Goal: Task Accomplishment & Management: Complete application form

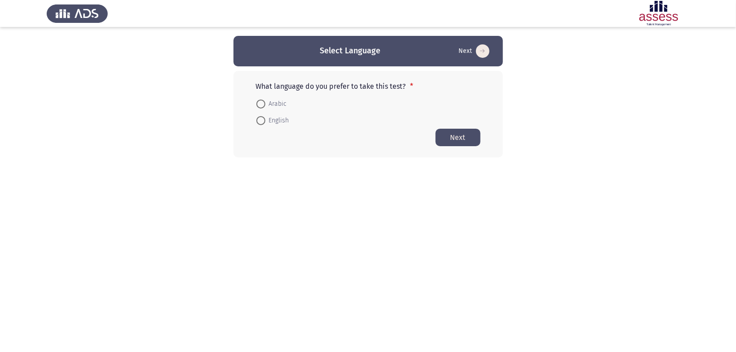
click at [274, 104] on span "Arabic" at bounding box center [276, 104] width 22 height 11
click at [265, 104] on input "Arabic" at bounding box center [260, 104] width 9 height 9
radio input "true"
click at [462, 138] on button "Next" at bounding box center [457, 137] width 45 height 18
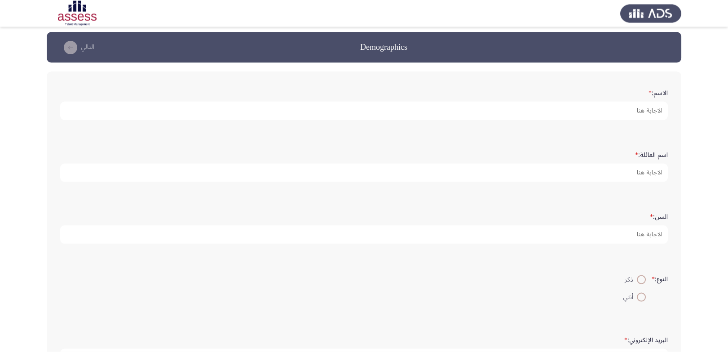
scroll to position [48, 0]
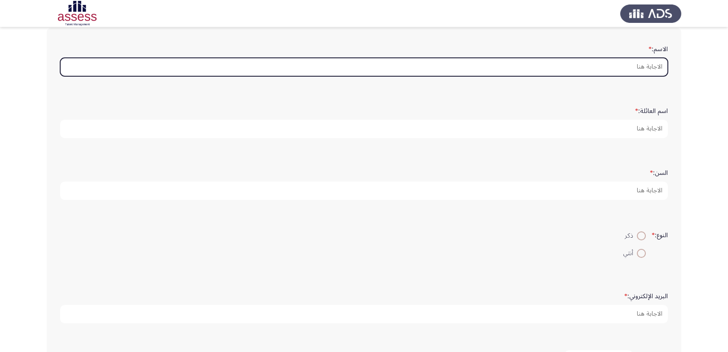
click at [615, 70] on input "الاسم: *" at bounding box center [363, 67] width 607 height 18
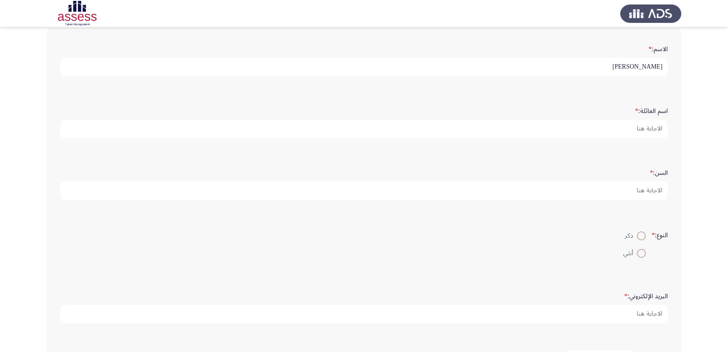
type input "[PERSON_NAME]"
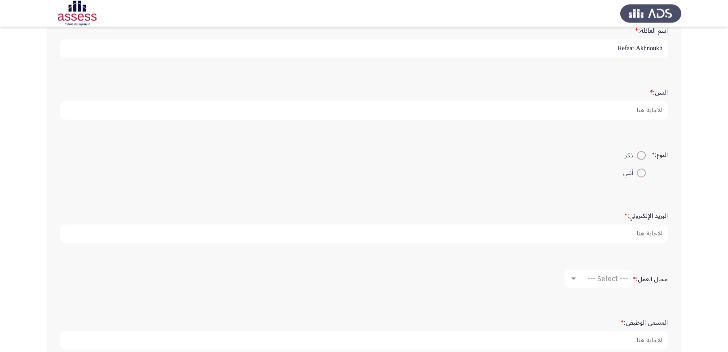
scroll to position [190, 0]
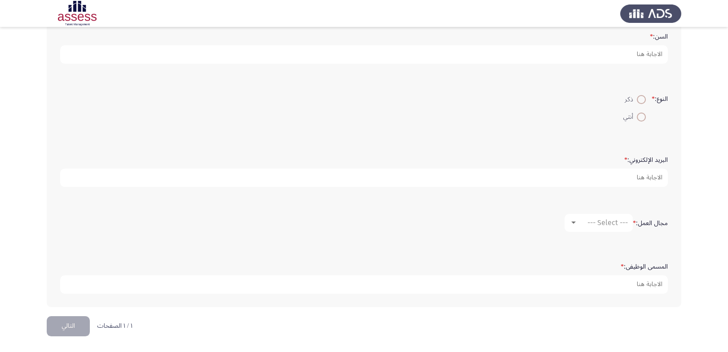
type input "Refaat Akhnoukh"
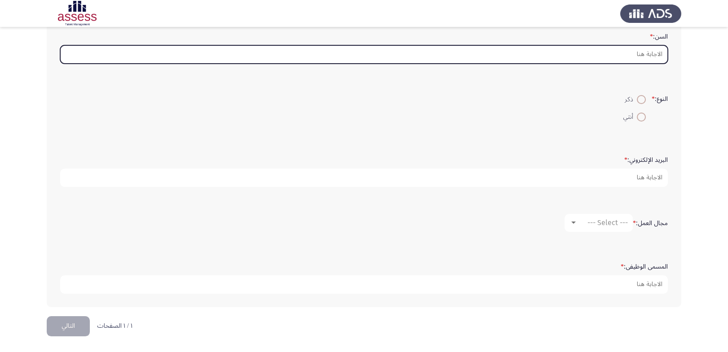
click at [637, 64] on input "السن: *" at bounding box center [363, 54] width 607 height 18
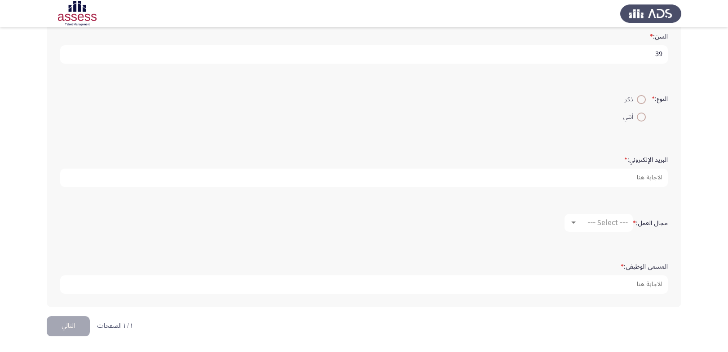
type input "39"
click at [640, 104] on span at bounding box center [641, 99] width 9 height 9
click at [640, 104] on input "ذكر" at bounding box center [641, 99] width 9 height 9
radio input "true"
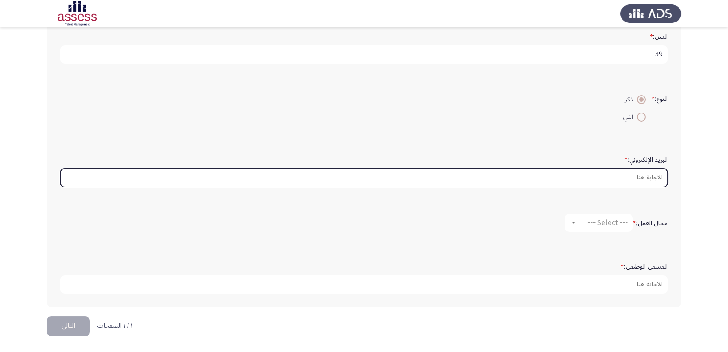
click at [601, 169] on input "البريد الإلكتروني: *" at bounding box center [363, 178] width 607 height 18
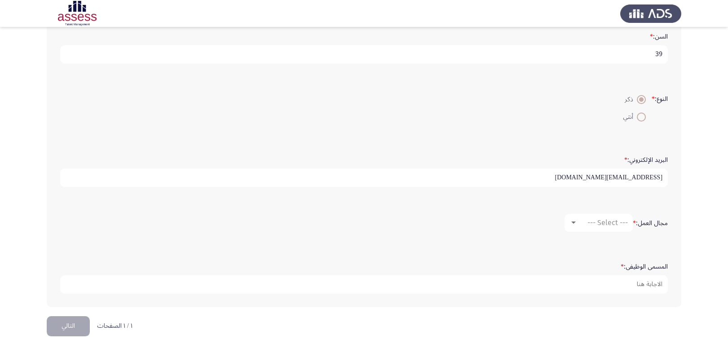
drag, startPoint x: 636, startPoint y: 171, endPoint x: 650, endPoint y: 174, distance: 14.7
click at [650, 174] on input "[EMAIL_ADDRESS][DOMAIN_NAME]" at bounding box center [363, 178] width 607 height 18
type input "[EMAIL_ADDRESS][DOMAIN_NAME]"
click at [622, 222] on mat-select "--- Select ---" at bounding box center [598, 223] width 68 height 18
click at [593, 220] on span "--- Select ---" at bounding box center [607, 223] width 40 height 9
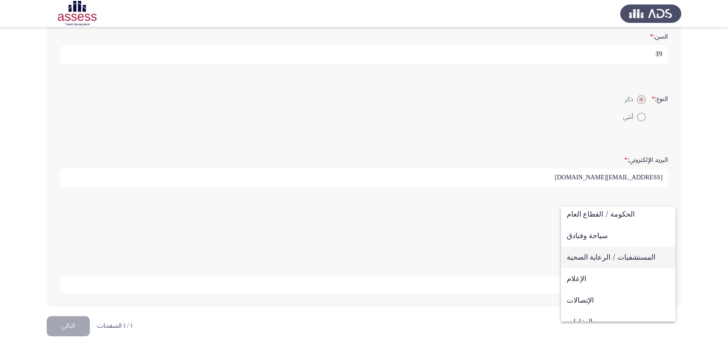
scroll to position [196, 0]
click at [586, 257] on span "المستشفيات / الرعاية الصحية" at bounding box center [618, 259] width 103 height 22
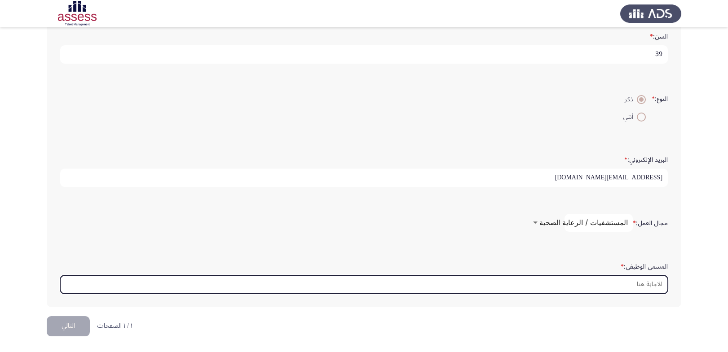
click at [637, 281] on input "المسمى الوظيفى: *" at bounding box center [363, 285] width 607 height 18
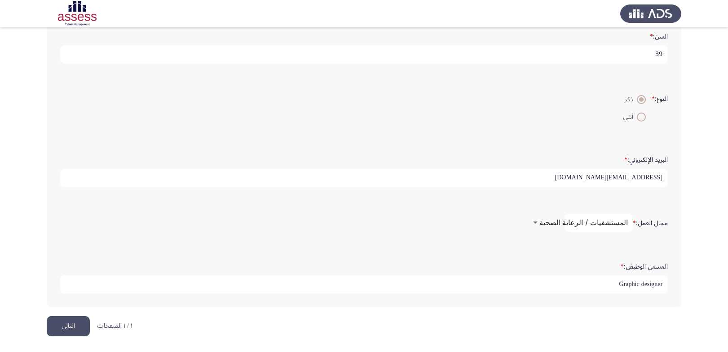
click at [581, 219] on span "المستشفيات / الرعاية الصحية" at bounding box center [583, 223] width 88 height 9
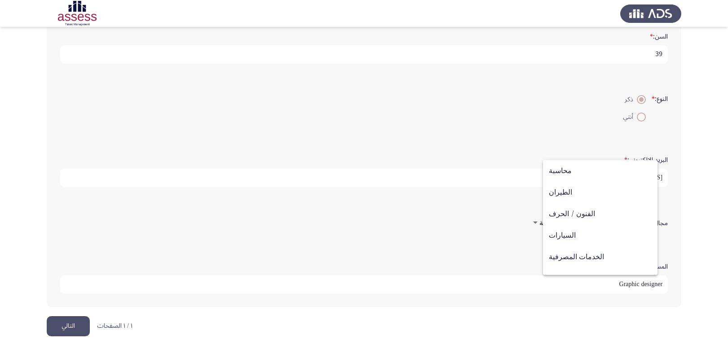
scroll to position [0, 0]
click at [452, 260] on div at bounding box center [364, 176] width 728 height 352
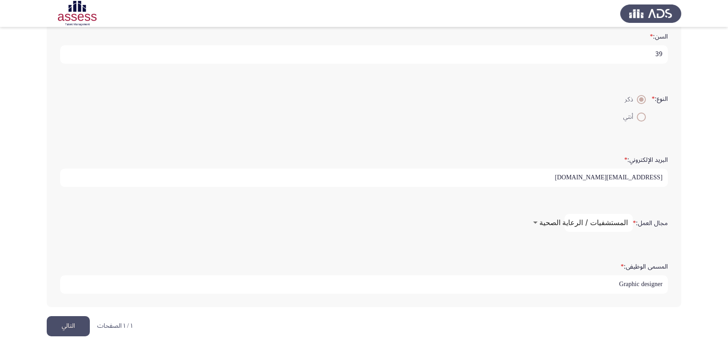
click at [597, 285] on input "Graphic designer" at bounding box center [363, 285] width 607 height 18
type input "Graphic designer professional"
click at [75, 324] on button "التالي" at bounding box center [68, 326] width 43 height 20
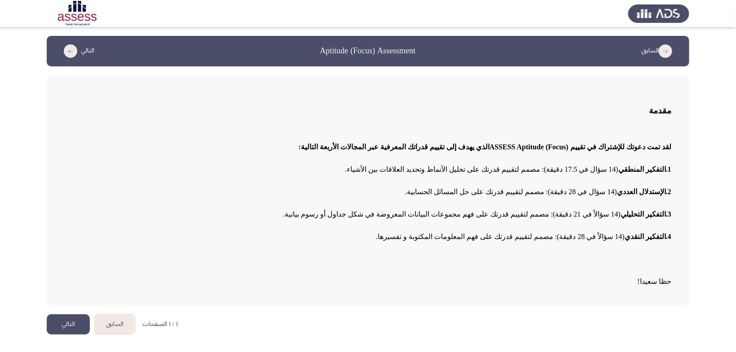
click at [69, 326] on button "التالي" at bounding box center [68, 325] width 43 height 20
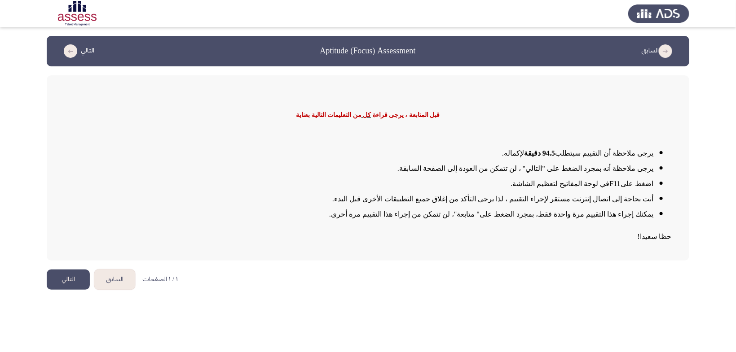
click at [60, 279] on button "التالي" at bounding box center [68, 280] width 43 height 20
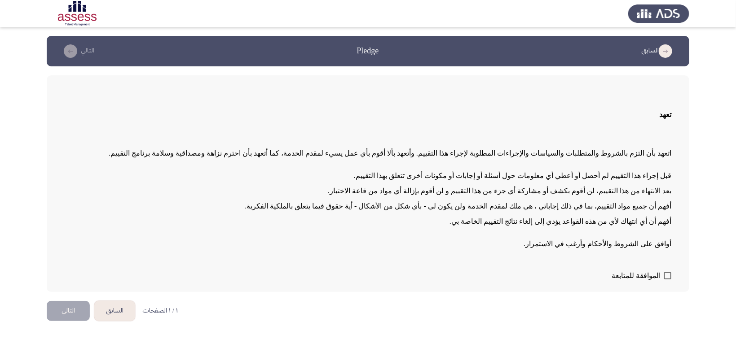
click at [668, 276] on span at bounding box center [667, 275] width 7 height 7
click at [668, 280] on input "الموافقة للمتابعة" at bounding box center [667, 280] width 0 height 0
checkbox input "true"
click at [63, 312] on button "التالي" at bounding box center [68, 311] width 43 height 20
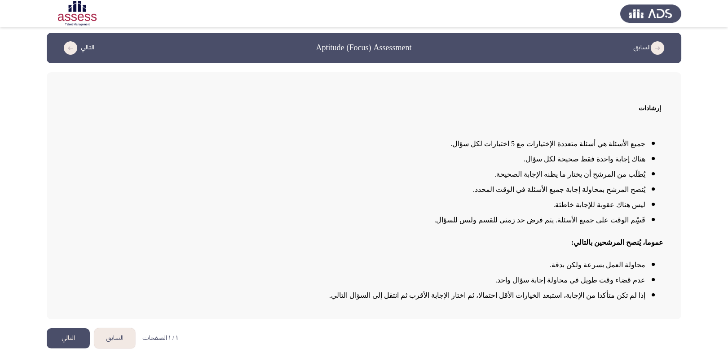
scroll to position [6, 0]
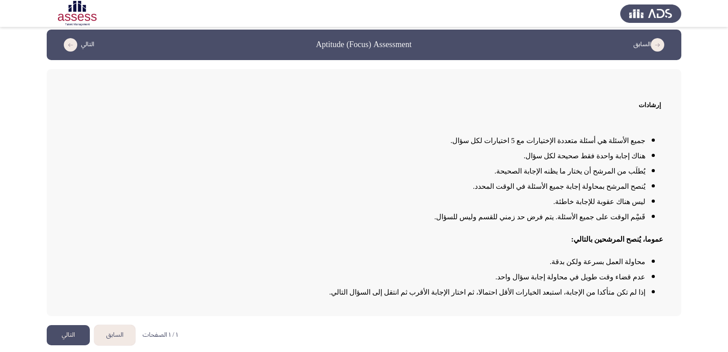
click at [68, 332] on button "التالي" at bounding box center [68, 335] width 43 height 20
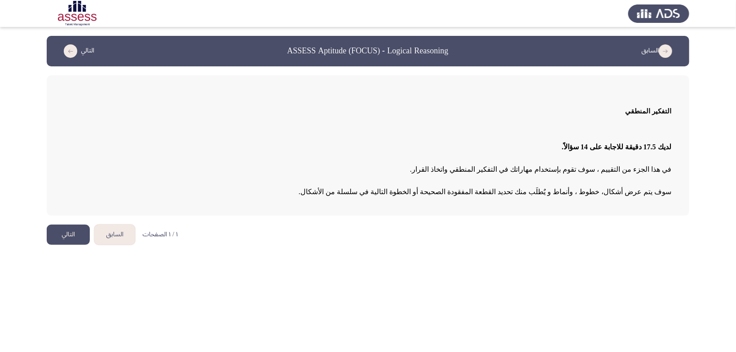
click at [66, 239] on button "التالي" at bounding box center [68, 235] width 43 height 20
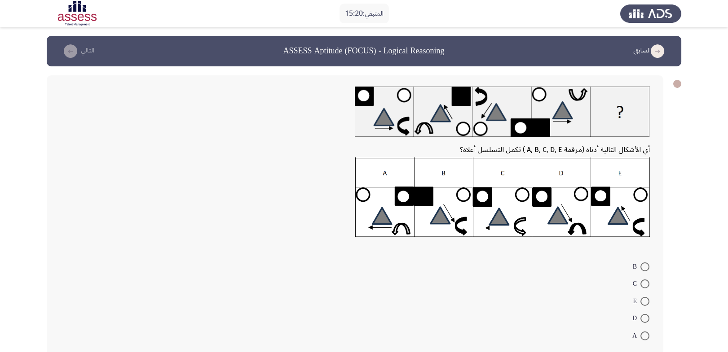
click at [643, 314] on span at bounding box center [644, 318] width 9 height 9
click at [643, 314] on input "D" at bounding box center [644, 318] width 9 height 9
radio input "true"
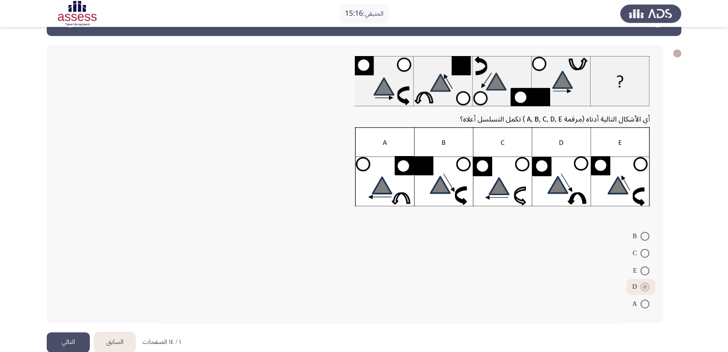
scroll to position [31, 0]
click at [68, 333] on button "التالي" at bounding box center [68, 343] width 43 height 20
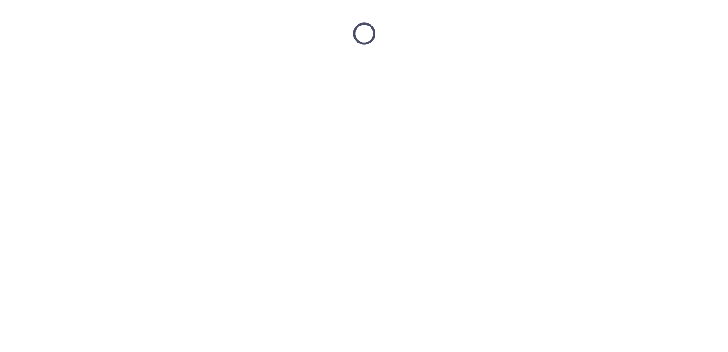
scroll to position [0, 0]
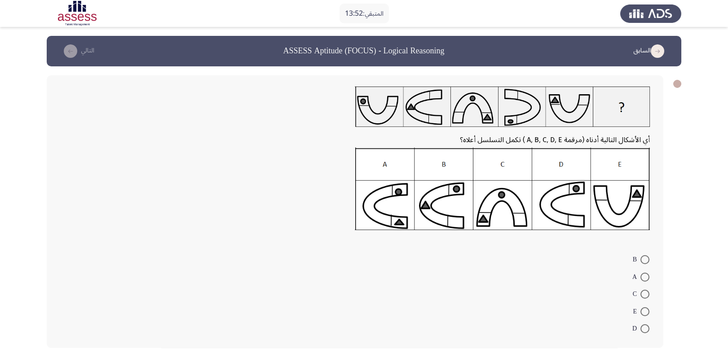
click at [641, 273] on span at bounding box center [644, 277] width 9 height 9
click at [641, 273] on input "A" at bounding box center [644, 277] width 9 height 9
radio input "true"
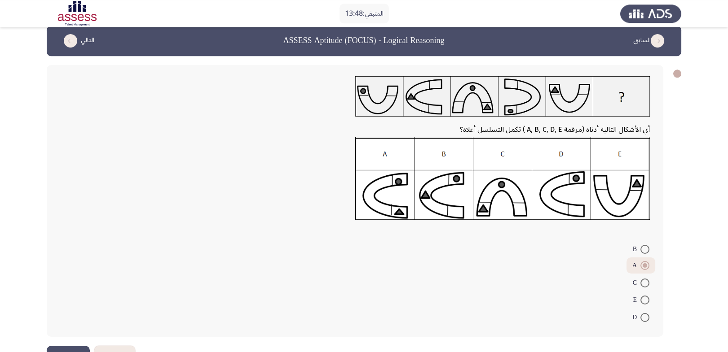
scroll to position [24, 0]
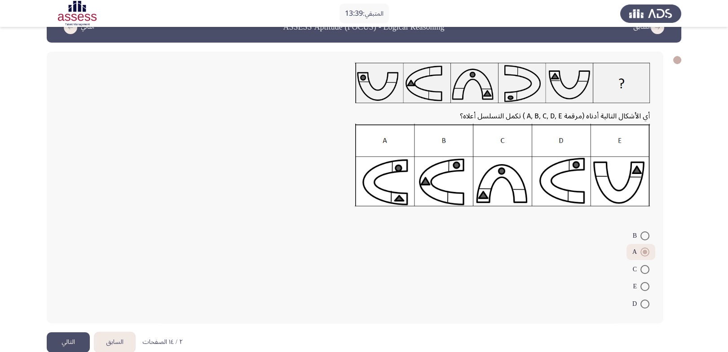
click at [63, 333] on button "التالي" at bounding box center [68, 343] width 43 height 20
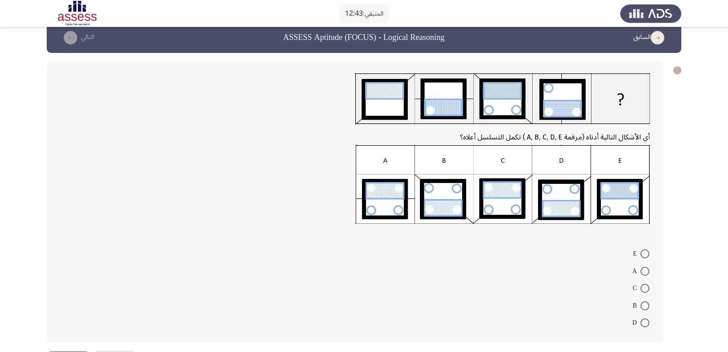
scroll to position [0, 0]
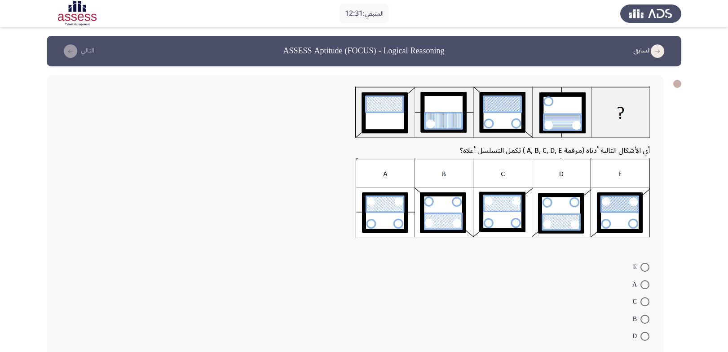
click at [645, 315] on span at bounding box center [644, 319] width 9 height 9
click at [645, 315] on input "B" at bounding box center [644, 319] width 9 height 9
radio input "true"
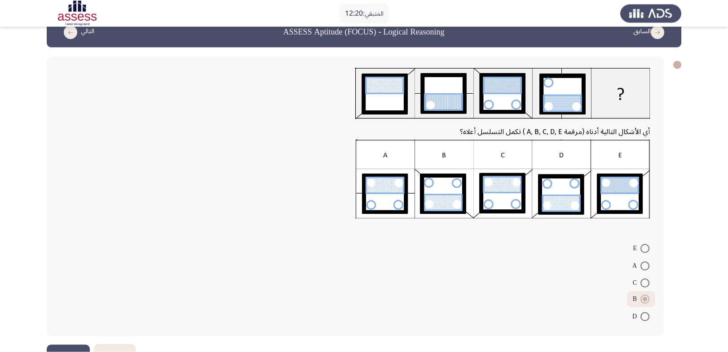
scroll to position [31, 0]
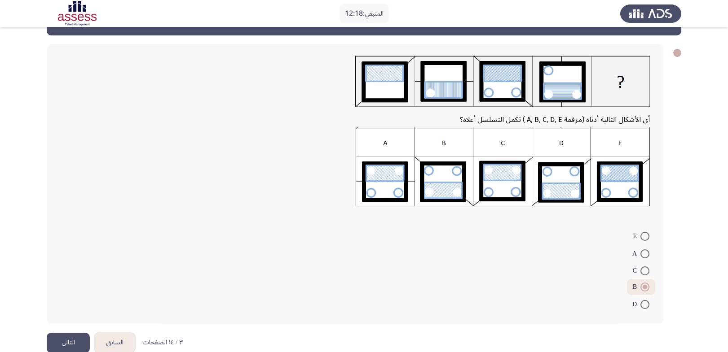
click at [63, 333] on button "التالي" at bounding box center [68, 343] width 43 height 20
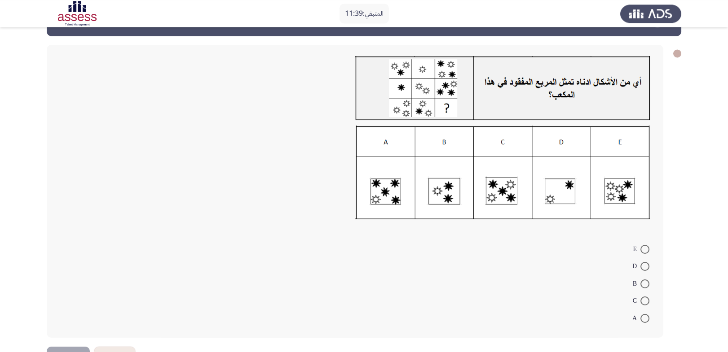
scroll to position [45, 0]
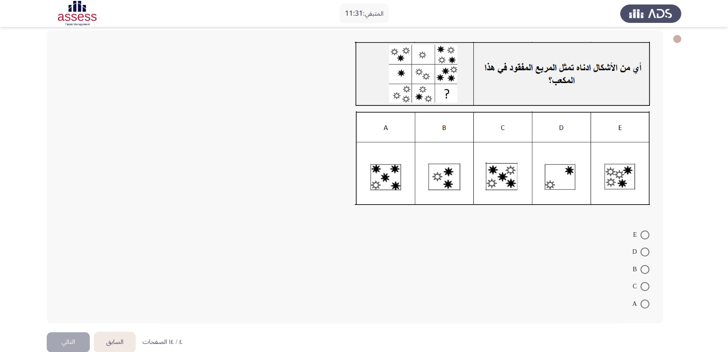
click at [644, 300] on span at bounding box center [644, 304] width 9 height 9
click at [644, 300] on input "A" at bounding box center [644, 304] width 9 height 9
radio input "true"
click at [67, 332] on button "التالي" at bounding box center [68, 342] width 43 height 20
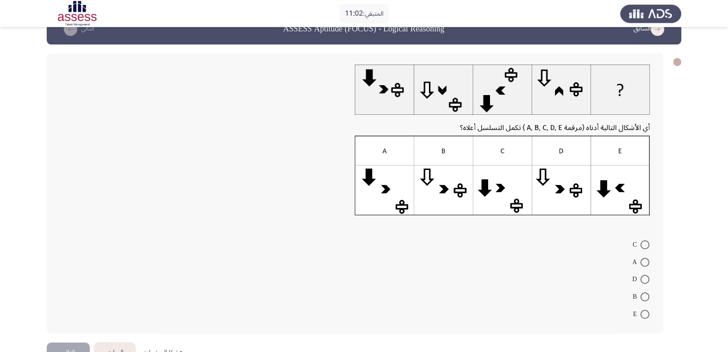
scroll to position [32, 0]
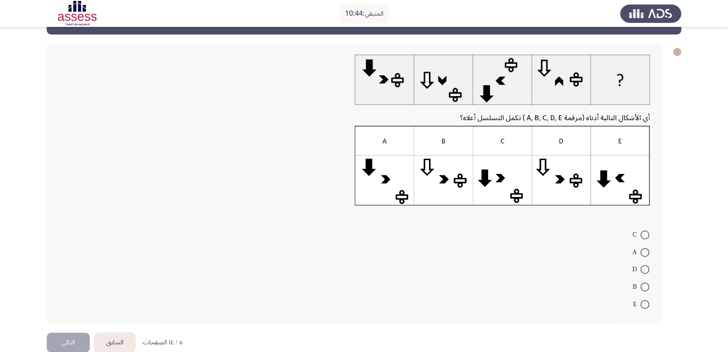
click at [645, 300] on span at bounding box center [644, 304] width 9 height 9
click at [645, 300] on input "E" at bounding box center [644, 304] width 9 height 9
radio input "true"
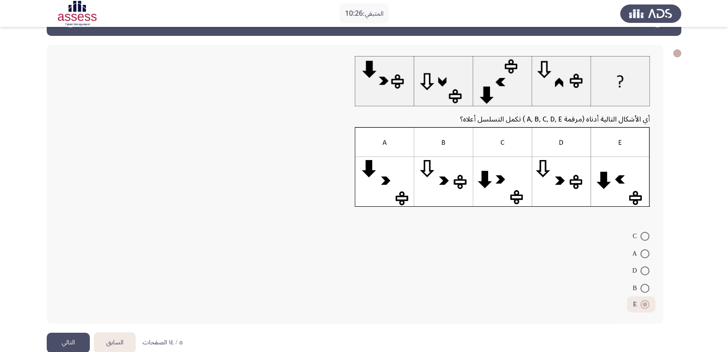
click at [65, 333] on button "التالي" at bounding box center [68, 343] width 43 height 20
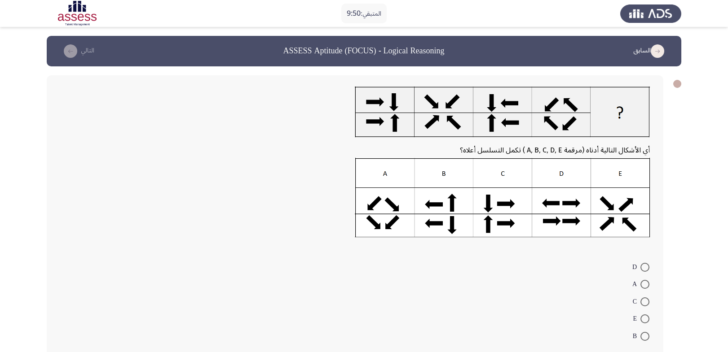
click at [644, 332] on span at bounding box center [644, 336] width 9 height 9
click at [644, 332] on input "B" at bounding box center [644, 336] width 9 height 9
radio input "true"
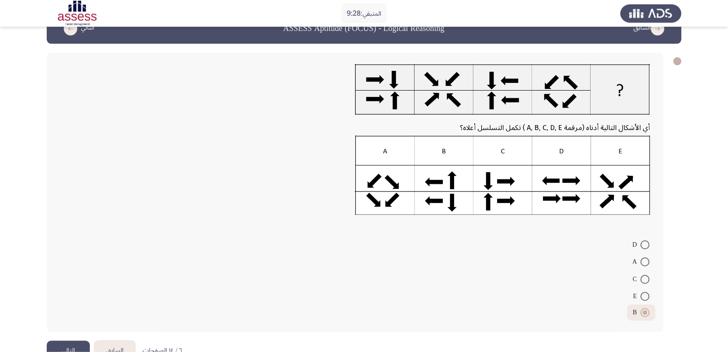
scroll to position [31, 0]
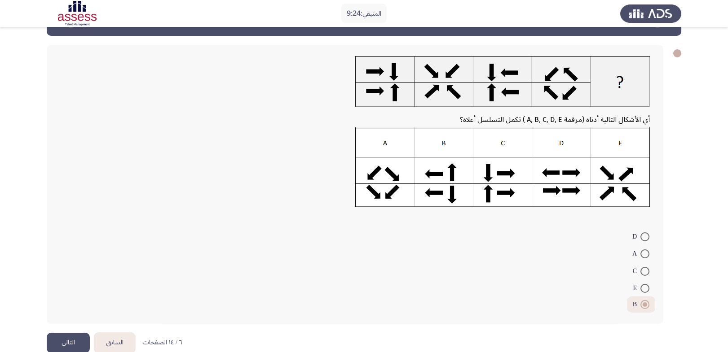
click at [67, 333] on button "التالي" at bounding box center [68, 343] width 43 height 20
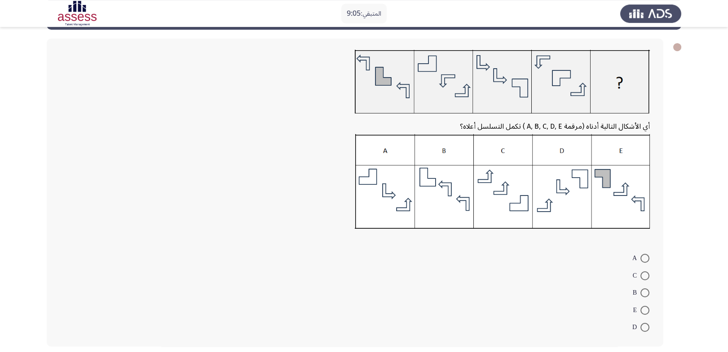
scroll to position [13, 0]
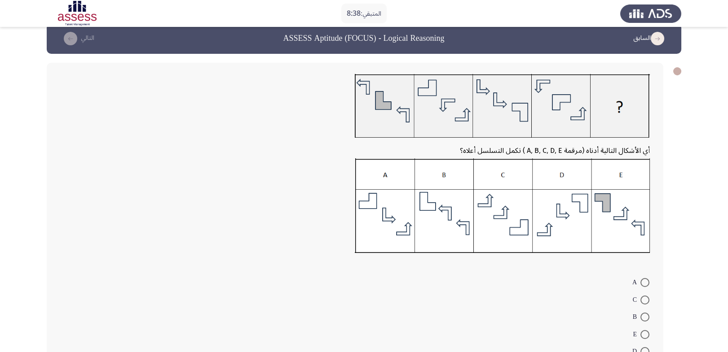
click at [644, 330] on span at bounding box center [644, 334] width 9 height 9
click at [644, 330] on input "E" at bounding box center [644, 334] width 9 height 9
radio input "true"
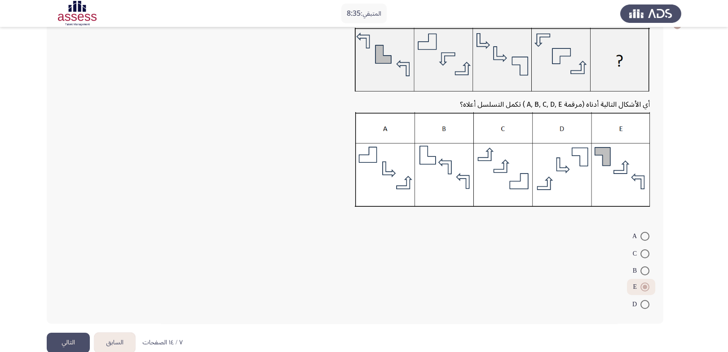
click at [61, 333] on button "التالي" at bounding box center [68, 343] width 43 height 20
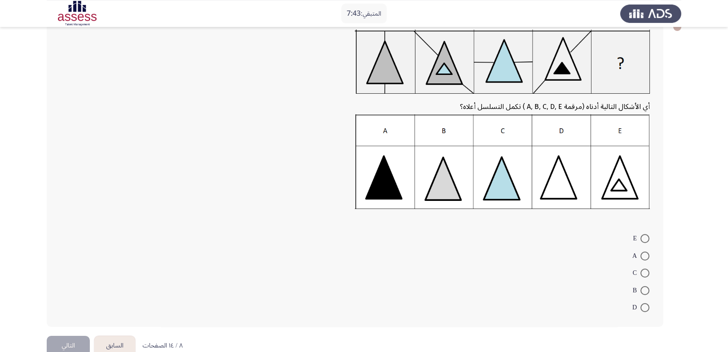
scroll to position [61, 0]
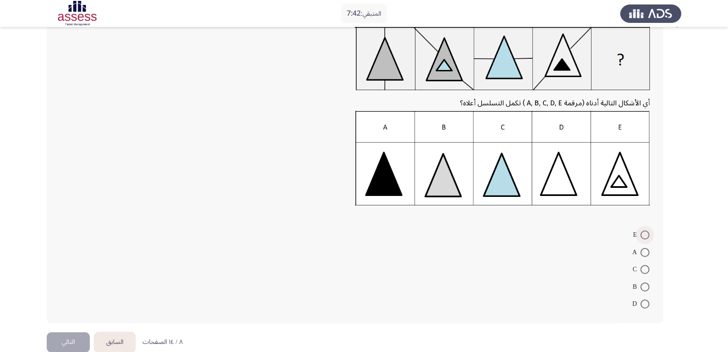
click at [644, 231] on span at bounding box center [644, 235] width 9 height 9
click at [644, 231] on input "E" at bounding box center [644, 235] width 9 height 9
radio input "true"
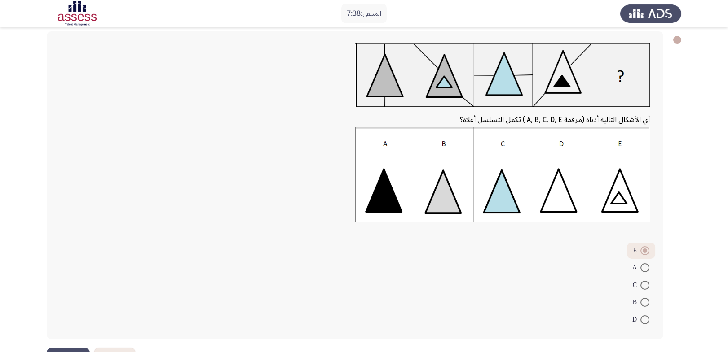
scroll to position [59, 0]
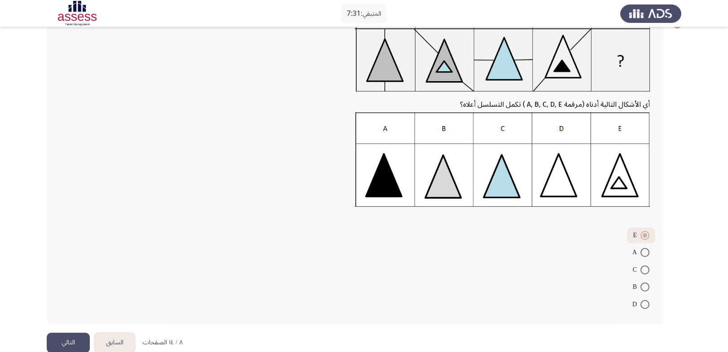
click at [65, 333] on button "التالي" at bounding box center [68, 343] width 43 height 20
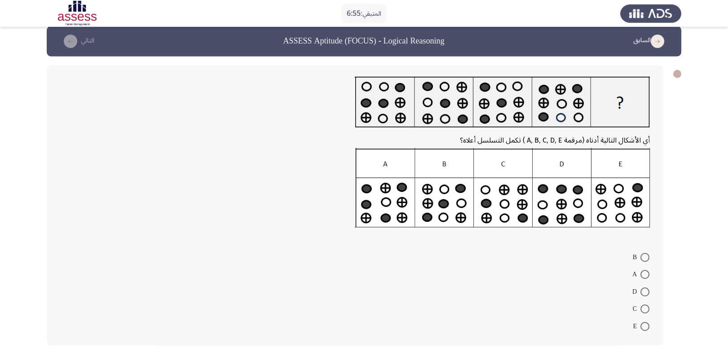
scroll to position [0, 0]
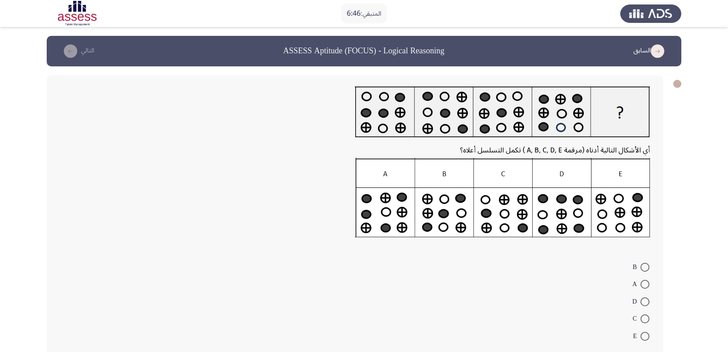
click at [641, 280] on span at bounding box center [644, 284] width 9 height 9
click at [641, 280] on input "A" at bounding box center [644, 284] width 9 height 9
radio input "true"
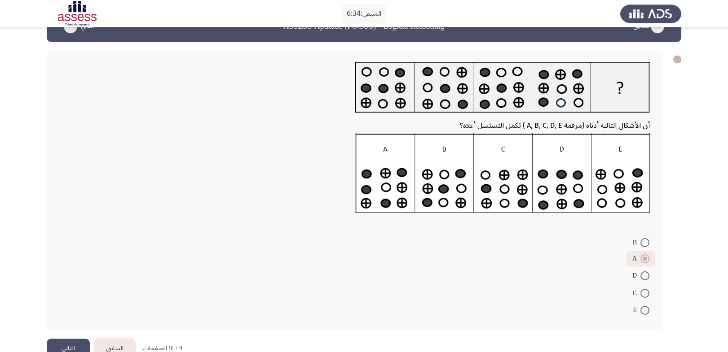
scroll to position [31, 0]
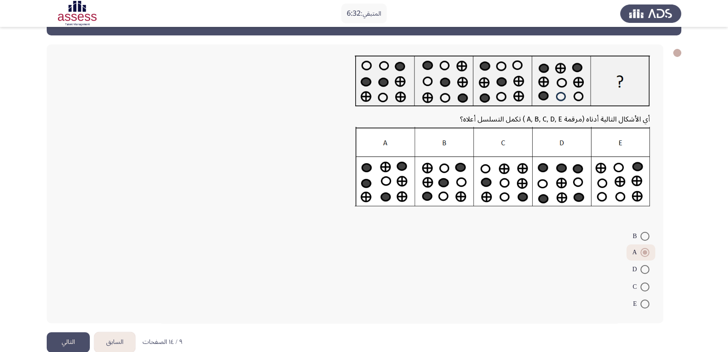
click at [57, 333] on button "التالي" at bounding box center [68, 343] width 43 height 20
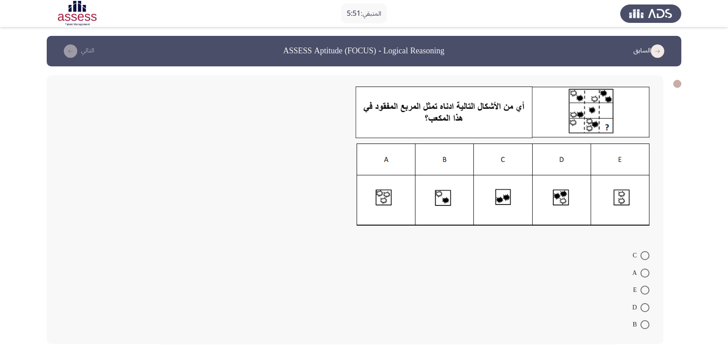
click at [643, 285] on label "E" at bounding box center [641, 290] width 17 height 11
click at [643, 286] on input "E" at bounding box center [644, 290] width 9 height 9
radio input "true"
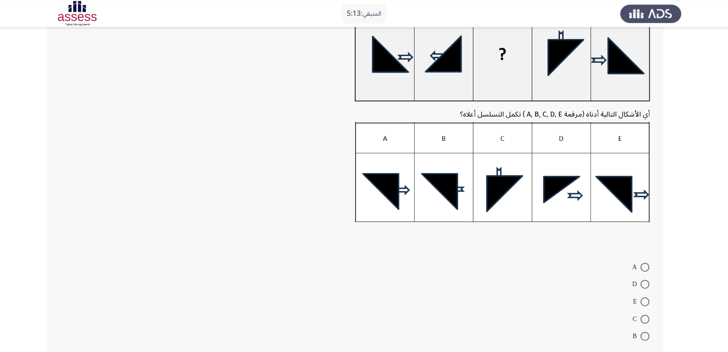
scroll to position [114, 0]
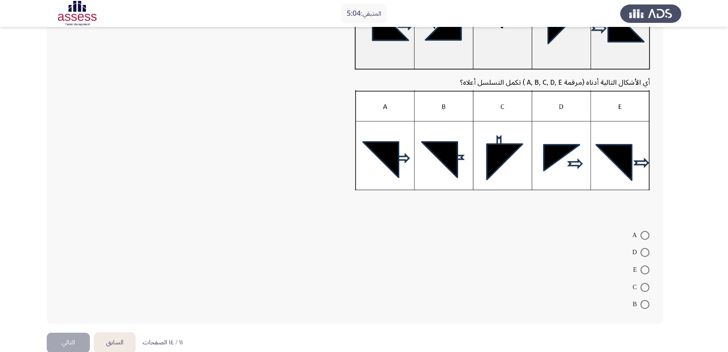
click at [641, 300] on span at bounding box center [644, 304] width 9 height 9
click at [641, 300] on input "B" at bounding box center [644, 304] width 9 height 9
radio input "true"
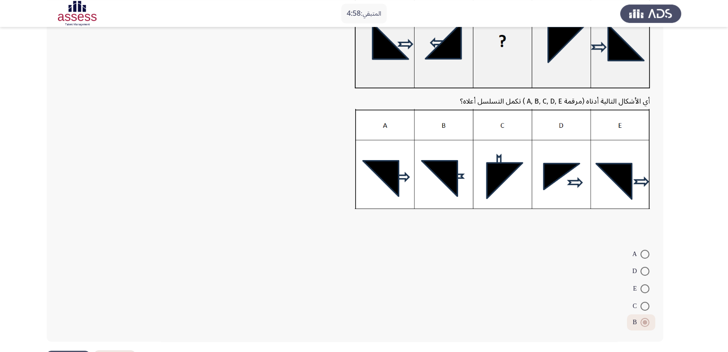
scroll to position [114, 0]
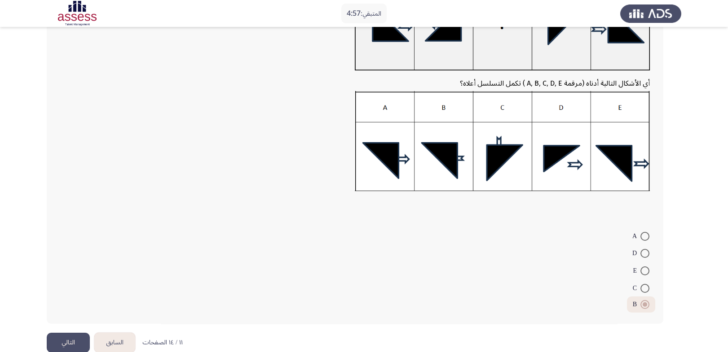
click at [71, 333] on button "التالي" at bounding box center [68, 343] width 43 height 20
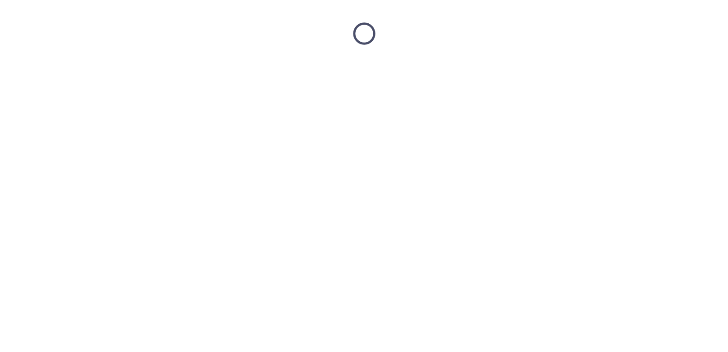
scroll to position [0, 0]
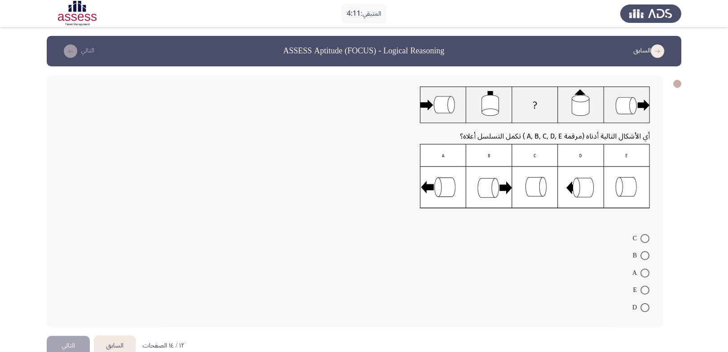
click at [644, 251] on span at bounding box center [644, 255] width 9 height 9
click at [644, 251] on input "B" at bounding box center [644, 255] width 9 height 9
radio input "true"
click at [66, 335] on button "التالي" at bounding box center [68, 345] width 43 height 20
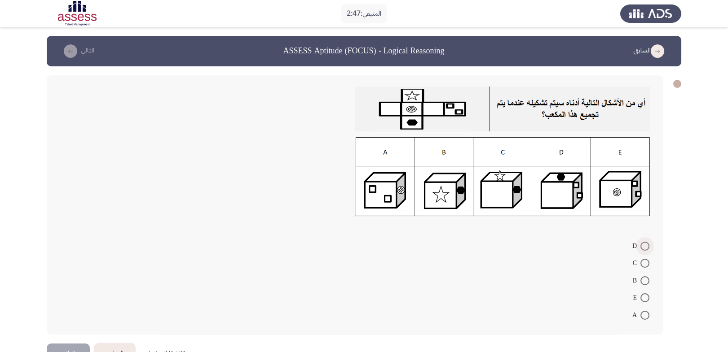
click at [641, 242] on span at bounding box center [644, 246] width 9 height 9
click at [641, 242] on input "D" at bounding box center [644, 246] width 9 height 9
radio input "true"
click at [56, 343] on button "التالي" at bounding box center [68, 353] width 43 height 20
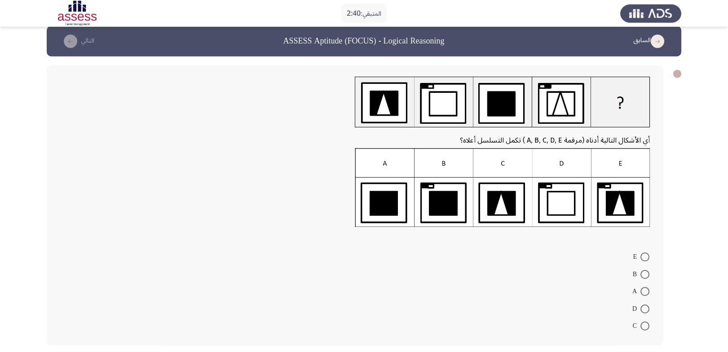
scroll to position [32, 0]
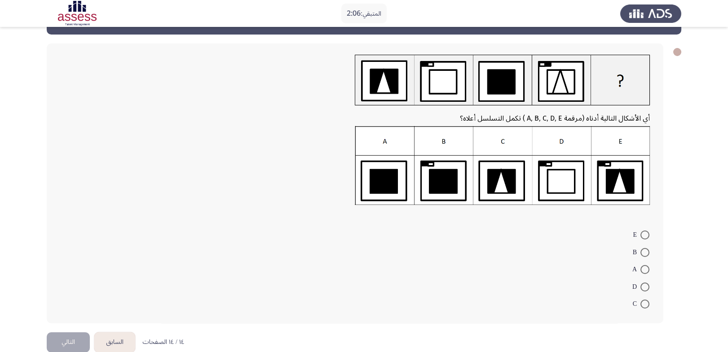
click at [643, 283] on span at bounding box center [644, 287] width 9 height 9
click at [643, 283] on input "D" at bounding box center [644, 287] width 9 height 9
radio input "true"
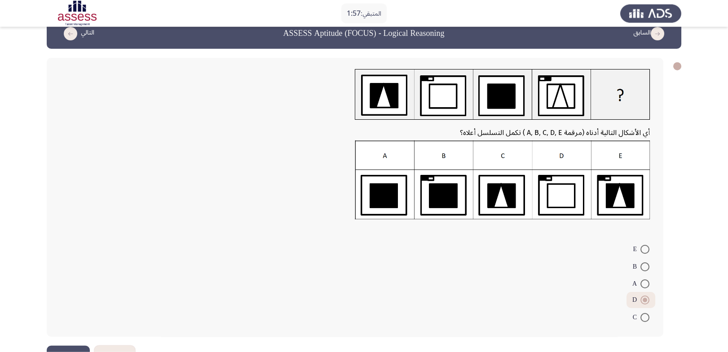
scroll to position [31, 0]
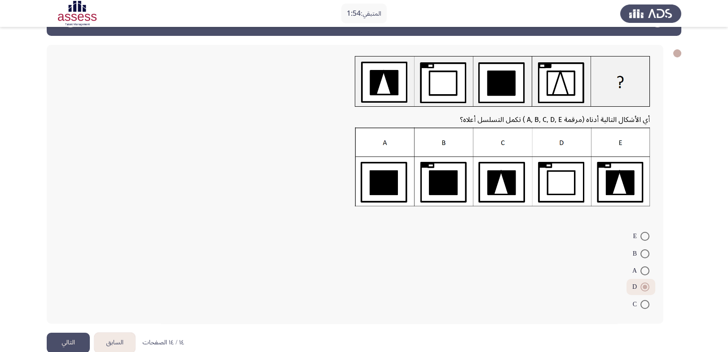
click at [63, 333] on button "التالي" at bounding box center [68, 343] width 43 height 20
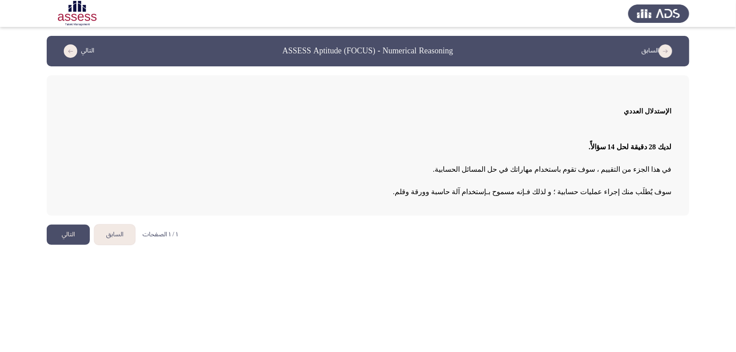
click at [70, 235] on button "التالي" at bounding box center [68, 235] width 43 height 20
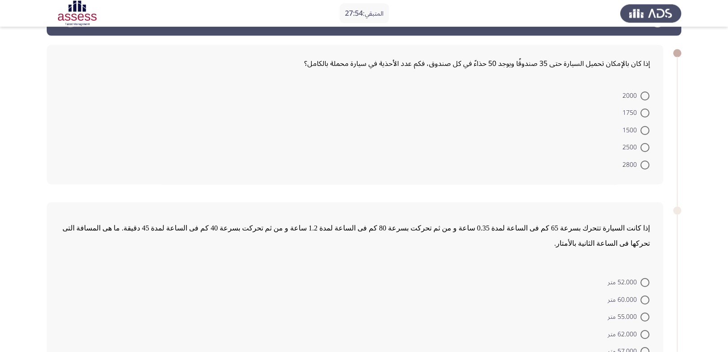
scroll to position [29, 0]
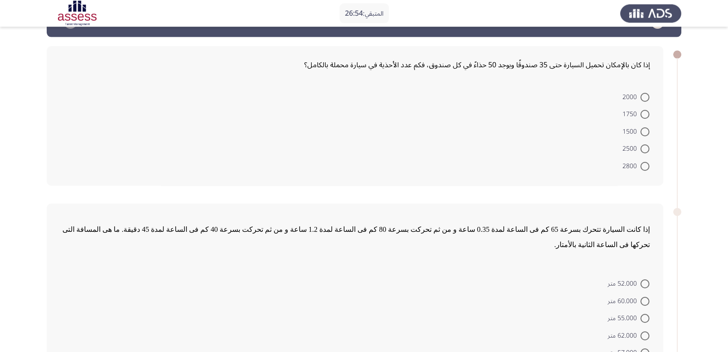
click at [636, 109] on span "1750" at bounding box center [631, 114] width 18 height 11
click at [640, 110] on input "1750" at bounding box center [644, 114] width 9 height 9
radio input "true"
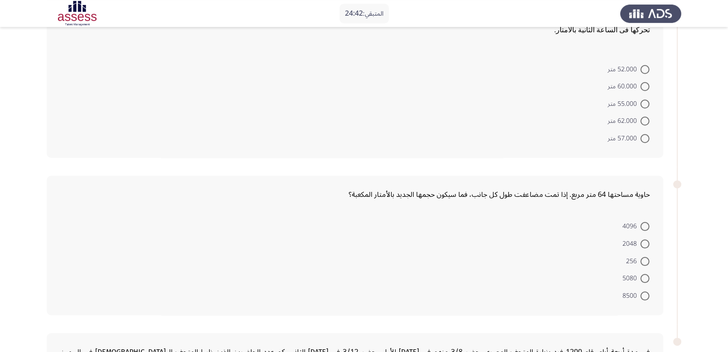
scroll to position [217, 0]
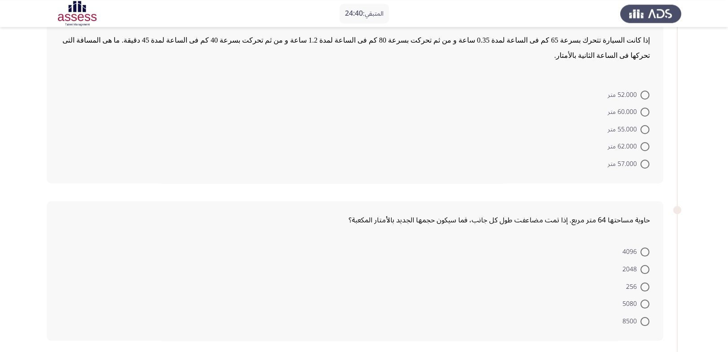
click at [644, 248] on span at bounding box center [644, 252] width 9 height 9
click at [644, 248] on input "4096" at bounding box center [644, 252] width 9 height 9
radio input "true"
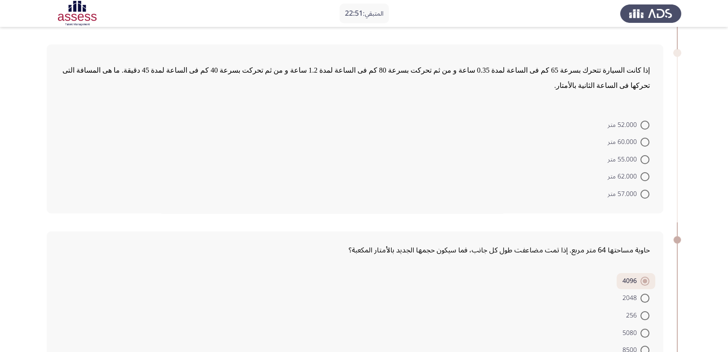
scroll to position [190, 0]
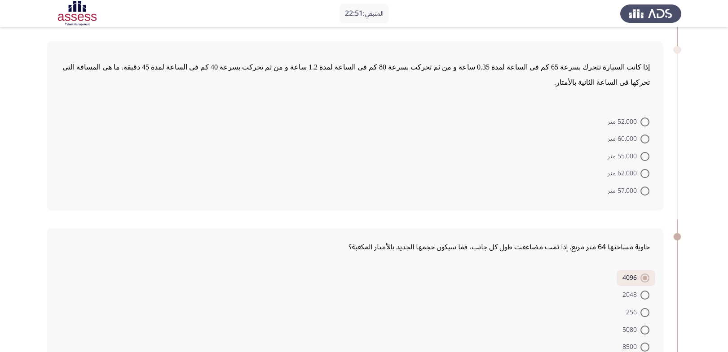
click at [606, 63] on span "إذا كانت السيارة تتحرك بسرعة 65 كم فى الساعة لمدة 0.35 ساعة و من ثم تحركت بسرعة…" at bounding box center [355, 74] width 587 height 23
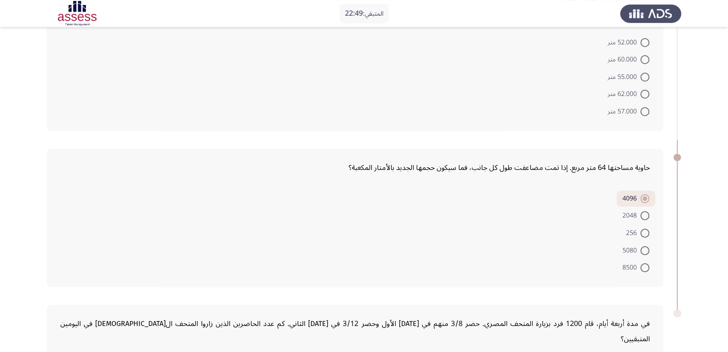
scroll to position [344, 0]
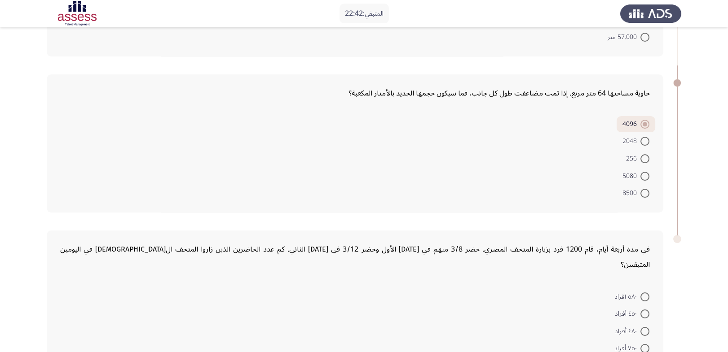
click at [648, 310] on span at bounding box center [644, 314] width 9 height 9
click at [648, 310] on input "٤٥٠ أفراد" at bounding box center [644, 314] width 9 height 9
radio input "true"
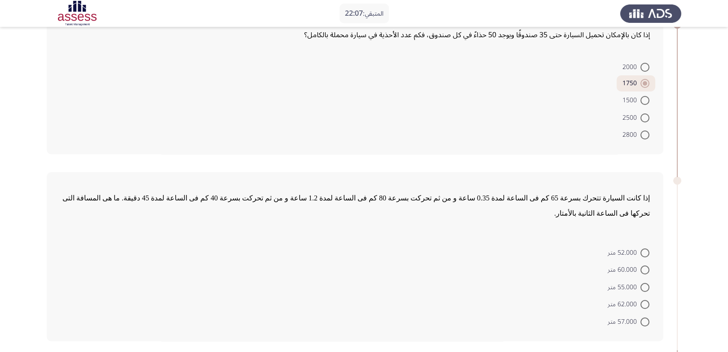
scroll to position [57, 0]
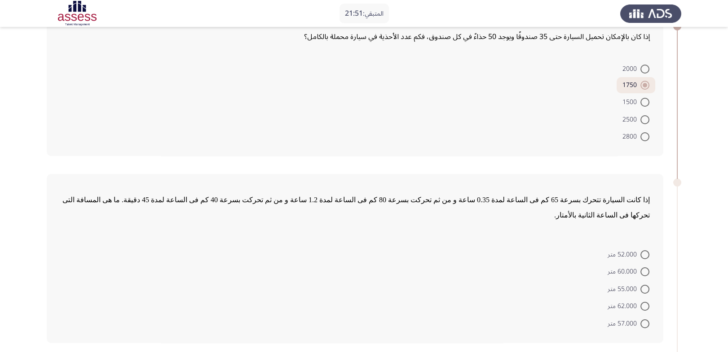
click at [645, 285] on span at bounding box center [644, 289] width 9 height 9
click at [645, 285] on input "55.000 متر" at bounding box center [644, 289] width 9 height 9
radio input "true"
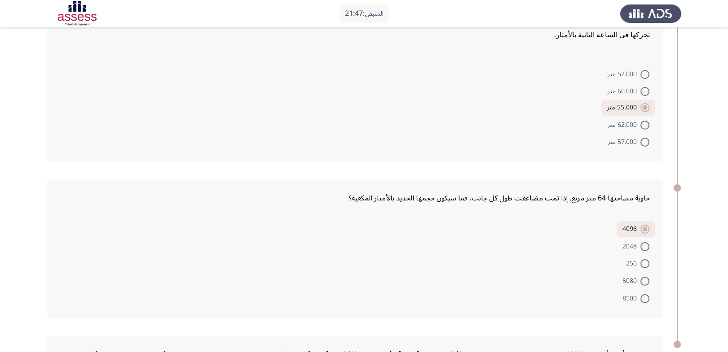
scroll to position [342, 0]
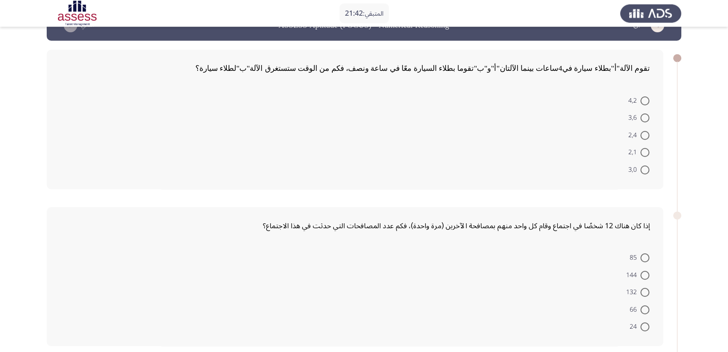
scroll to position [25, 0]
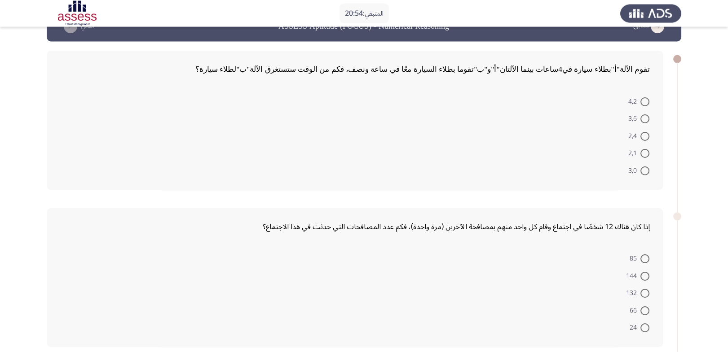
click at [646, 132] on span at bounding box center [644, 136] width 9 height 9
click at [646, 132] on input "2,4" at bounding box center [644, 136] width 9 height 9
radio input "true"
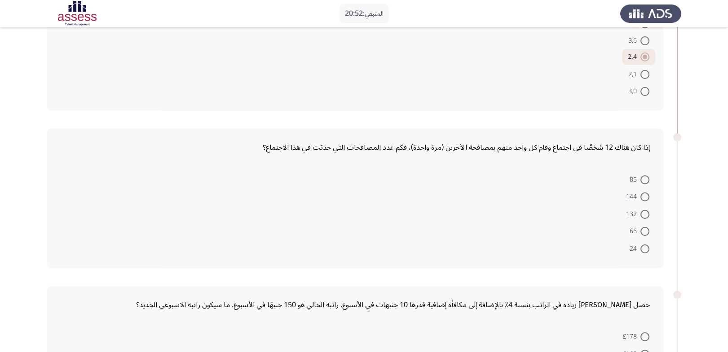
scroll to position [120, 0]
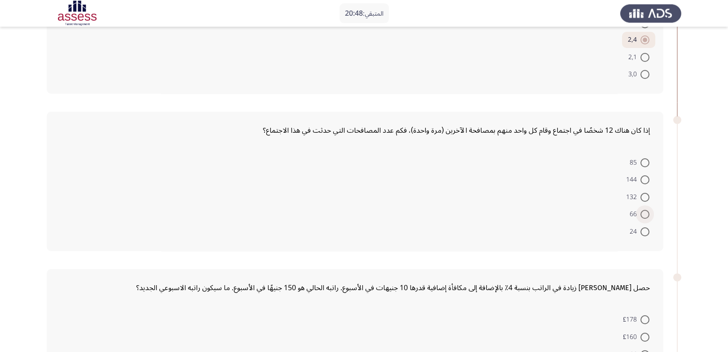
click at [645, 210] on span at bounding box center [644, 214] width 9 height 9
click at [645, 210] on input "66" at bounding box center [644, 214] width 9 height 9
radio input "true"
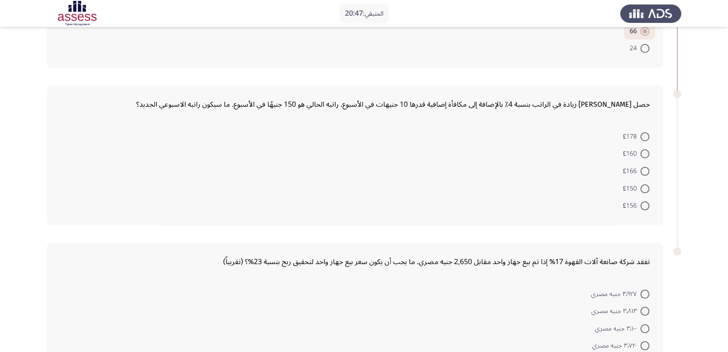
scroll to position [315, 0]
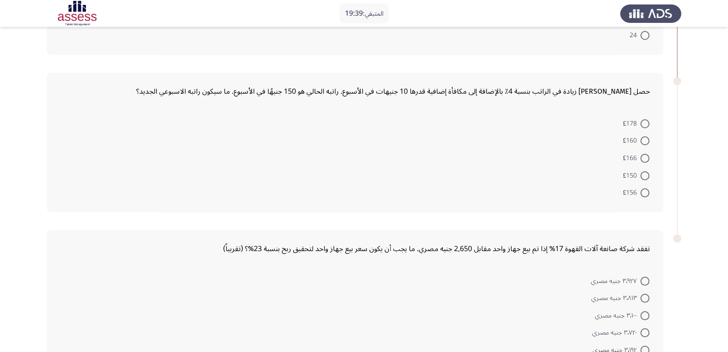
click at [644, 154] on span at bounding box center [644, 158] width 9 height 9
click at [644, 154] on input "£166" at bounding box center [644, 158] width 9 height 9
radio input "true"
click at [646, 346] on span at bounding box center [644, 350] width 9 height 9
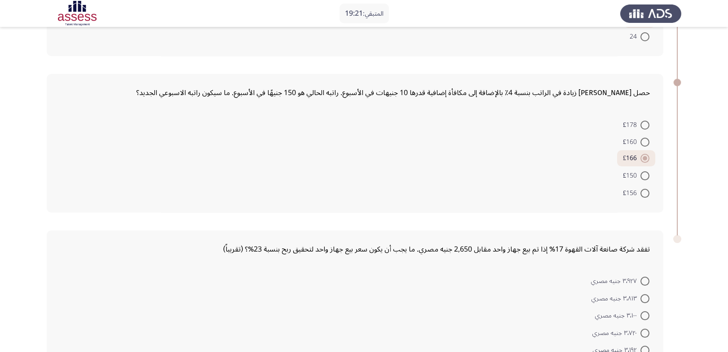
click at [646, 346] on input "٣٬١٩٢ جنيه مصري" at bounding box center [644, 350] width 9 height 9
radio input "true"
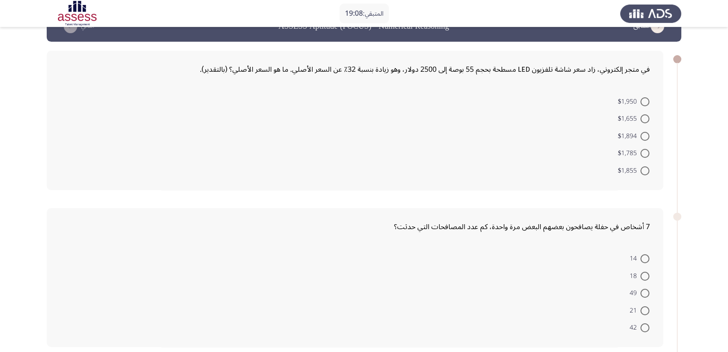
scroll to position [22, 0]
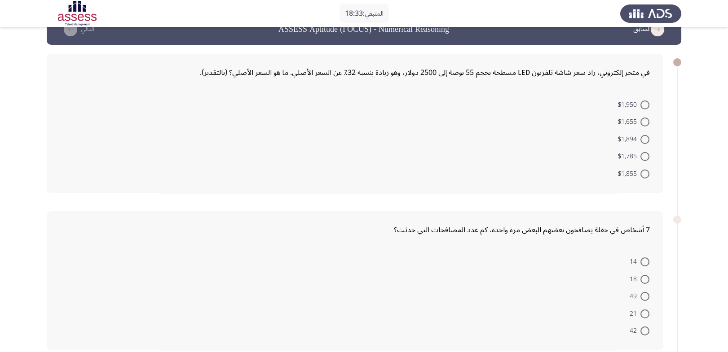
click at [645, 135] on span at bounding box center [644, 139] width 9 height 9
click at [645, 135] on input "$1,894" at bounding box center [644, 139] width 9 height 9
radio input "true"
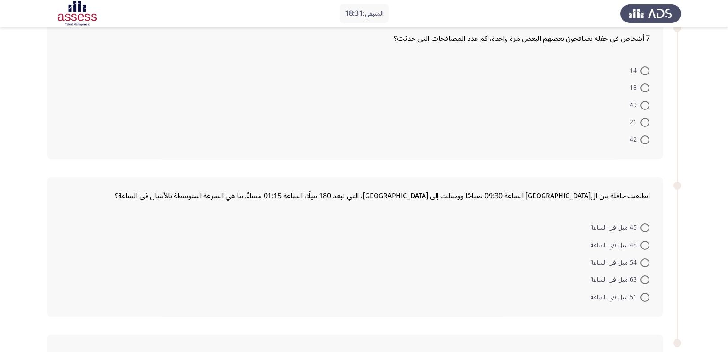
scroll to position [117, 0]
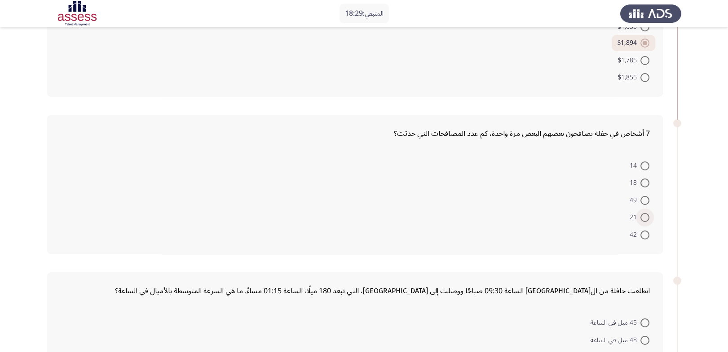
click at [640, 212] on span "21" at bounding box center [634, 217] width 11 height 11
click at [640, 213] on input "21" at bounding box center [644, 217] width 9 height 9
radio input "true"
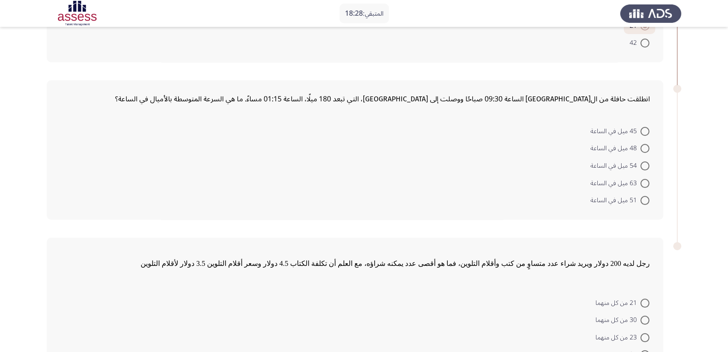
scroll to position [330, 0]
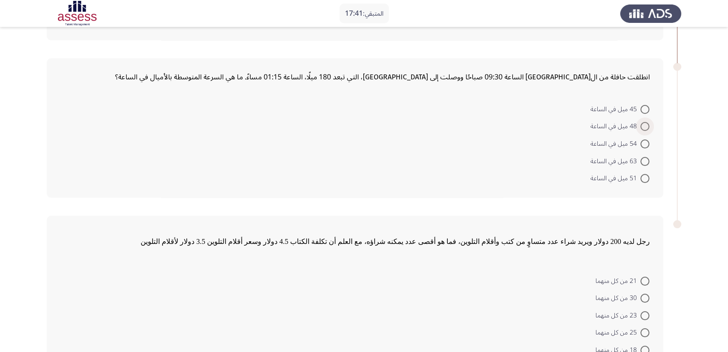
click at [644, 122] on span at bounding box center [644, 126] width 9 height 9
click at [644, 122] on input "48 ميل في الساعة" at bounding box center [644, 126] width 9 height 9
radio input "true"
click at [646, 329] on span at bounding box center [644, 333] width 9 height 9
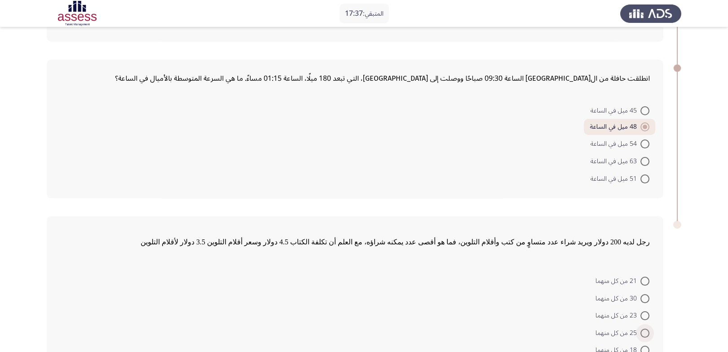
click at [646, 329] on input "25 من كل منهما" at bounding box center [644, 333] width 9 height 9
radio input "true"
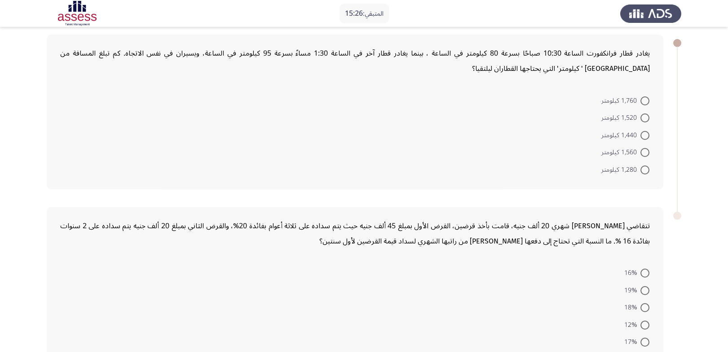
scroll to position [64, 0]
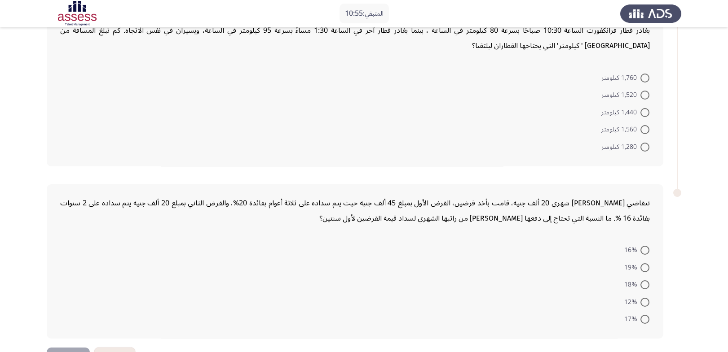
click at [107, 259] on form "16% 19% 18% 12% 17%" at bounding box center [354, 285] width 589 height 87
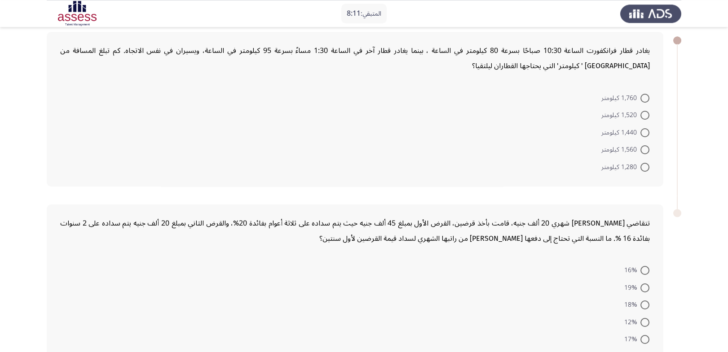
scroll to position [42, 0]
click at [644, 112] on span at bounding box center [644, 116] width 9 height 9
click at [644, 112] on input "1,520 كيلومتر" at bounding box center [644, 116] width 9 height 9
radio input "true"
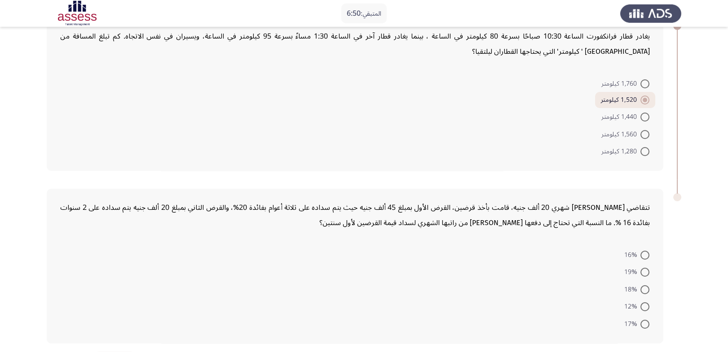
scroll to position [62, 0]
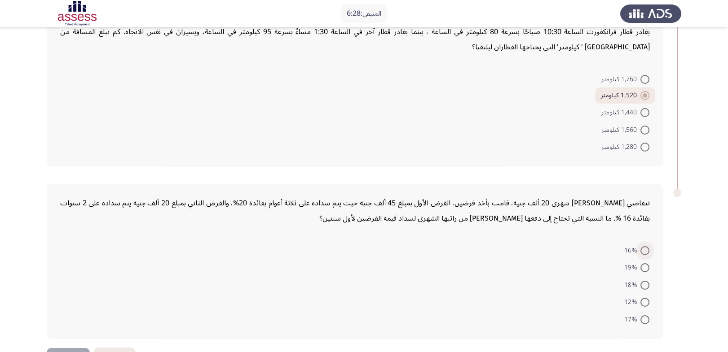
click at [644, 246] on span at bounding box center [644, 250] width 9 height 9
click at [644, 246] on input "16%" at bounding box center [644, 250] width 9 height 9
radio input "true"
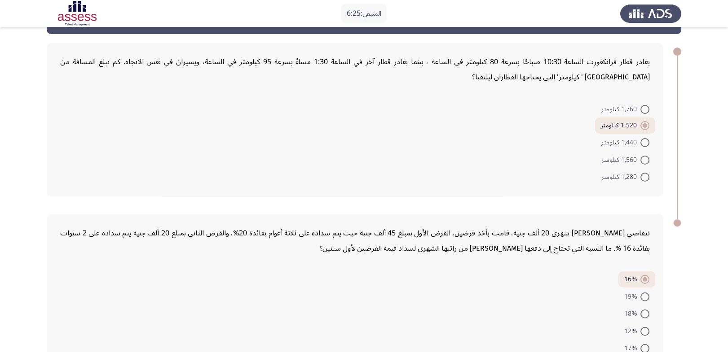
scroll to position [61, 0]
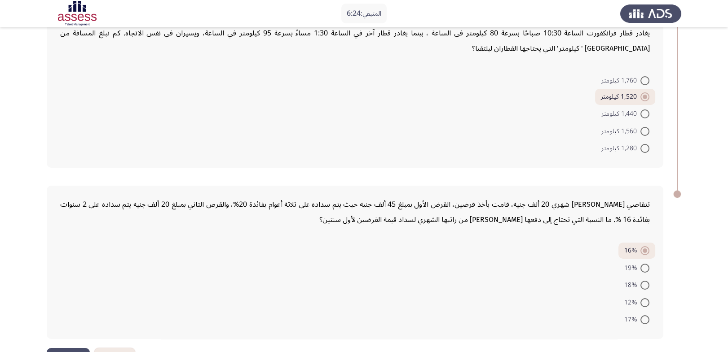
click at [62, 348] on button "التالي" at bounding box center [68, 358] width 43 height 20
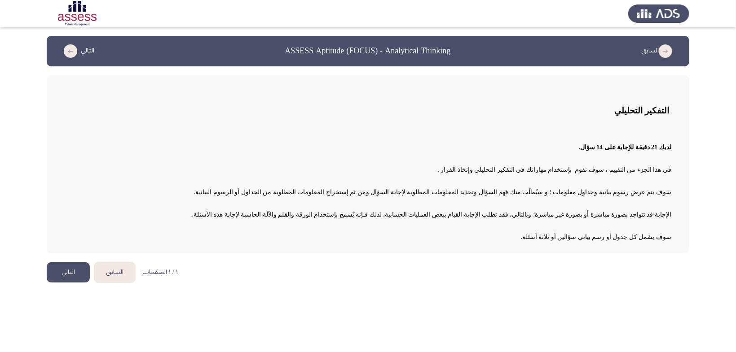
click at [67, 276] on button "التالي" at bounding box center [68, 273] width 43 height 20
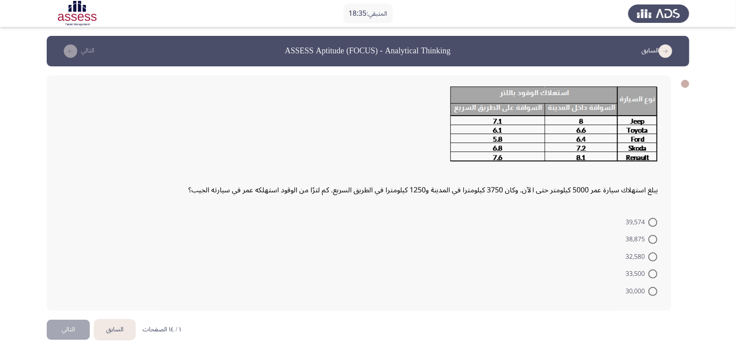
click at [650, 235] on span at bounding box center [652, 239] width 9 height 9
click at [650, 235] on input "38,875" at bounding box center [652, 239] width 9 height 9
radio input "true"
click at [65, 319] on button "التالي" at bounding box center [68, 329] width 43 height 20
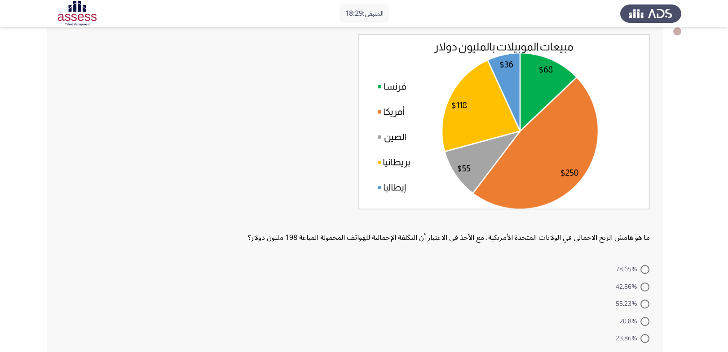
scroll to position [46, 0]
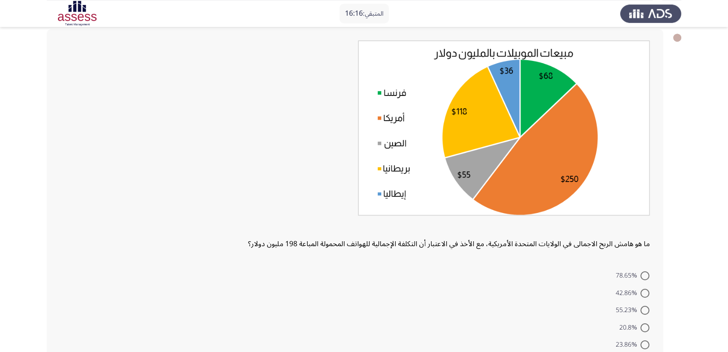
click at [641, 289] on span at bounding box center [644, 293] width 9 height 9
click at [641, 289] on input "42.86%" at bounding box center [644, 293] width 9 height 9
radio input "true"
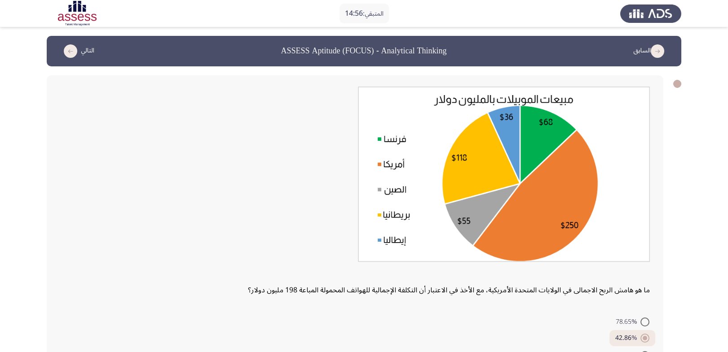
scroll to position [86, 0]
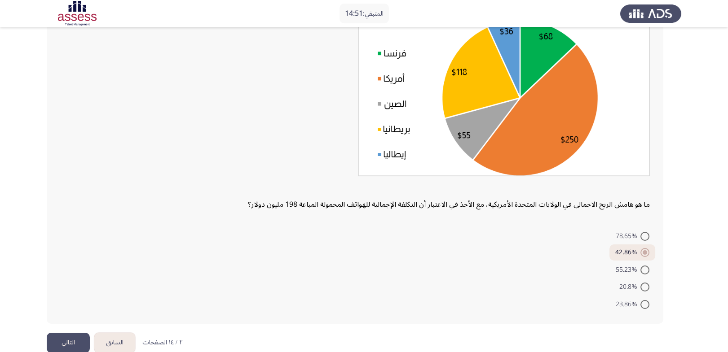
click at [70, 333] on button "التالي" at bounding box center [68, 343] width 43 height 20
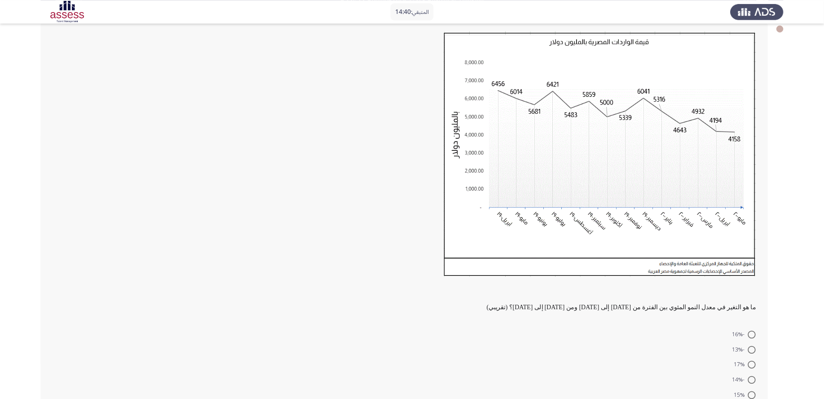
scroll to position [55, 0]
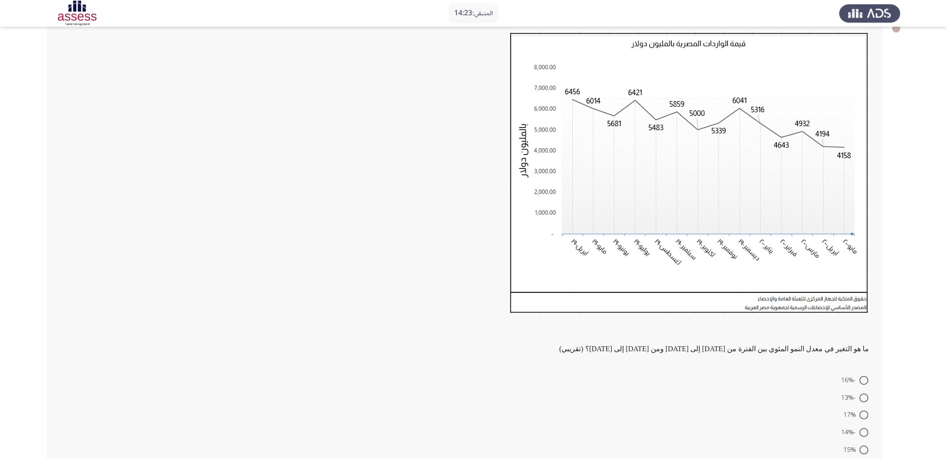
click at [310, 71] on div at bounding box center [464, 175] width 809 height 288
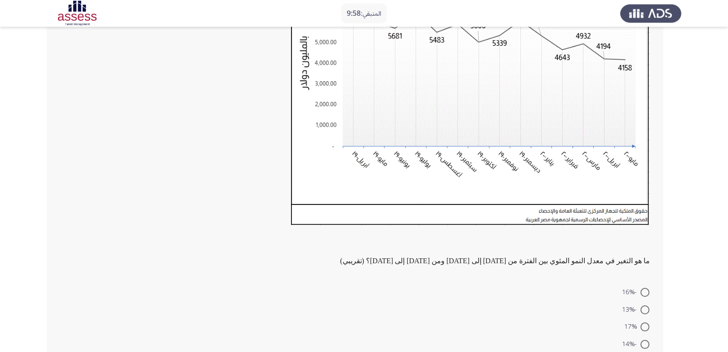
scroll to position [200, 0]
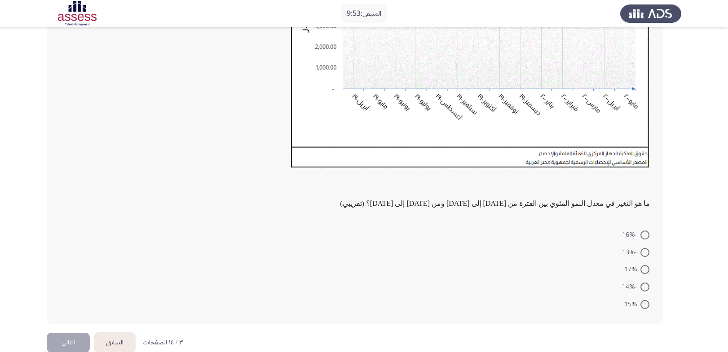
click at [641, 265] on span at bounding box center [644, 269] width 9 height 9
click at [641, 265] on input "17%" at bounding box center [644, 269] width 9 height 9
radio input "true"
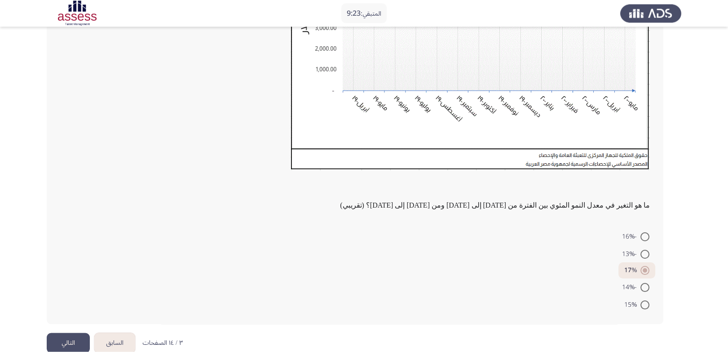
scroll to position [199, 0]
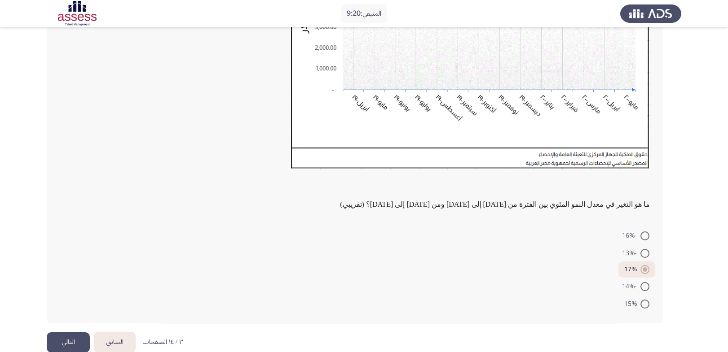
click at [66, 333] on button "التالي" at bounding box center [68, 343] width 43 height 20
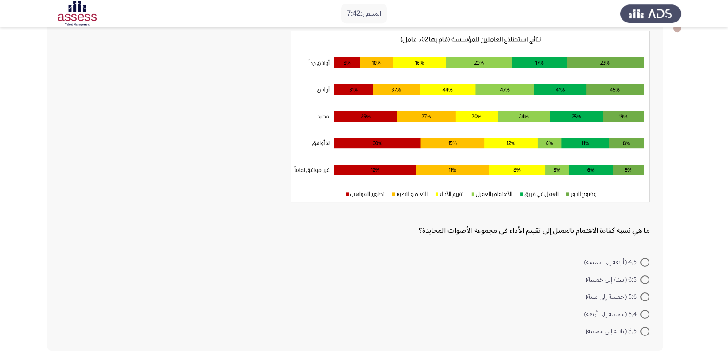
scroll to position [78, 0]
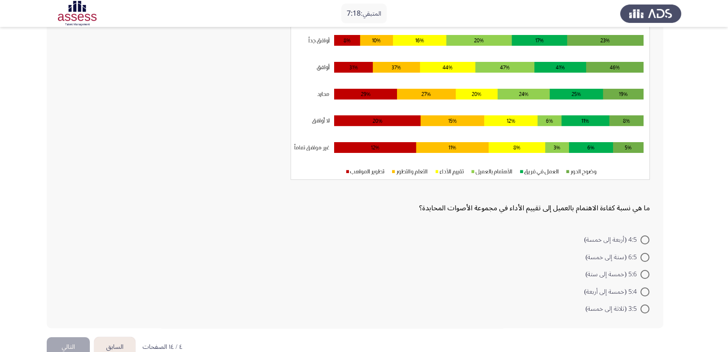
click at [642, 288] on span at bounding box center [644, 292] width 9 height 9
click at [642, 288] on input "5:4 (خمسة إلى أربعة)" at bounding box center [644, 292] width 9 height 9
radio input "true"
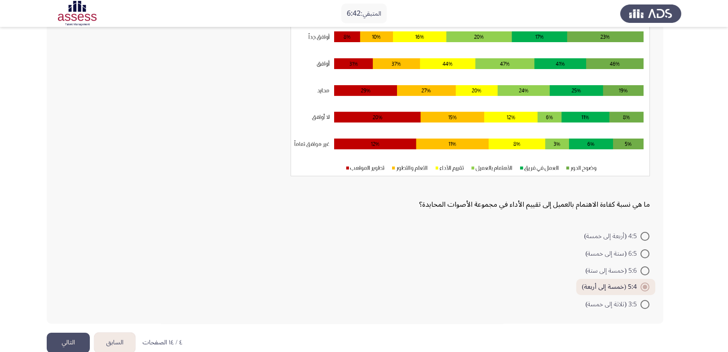
scroll to position [82, 0]
click at [606, 266] on span "5:6 (خمسة إلى ستة)" at bounding box center [612, 271] width 55 height 11
click at [640, 267] on input "5:6 (خمسة إلى ستة)" at bounding box center [644, 271] width 9 height 9
radio input "true"
click at [74, 333] on button "التالي" at bounding box center [68, 343] width 43 height 20
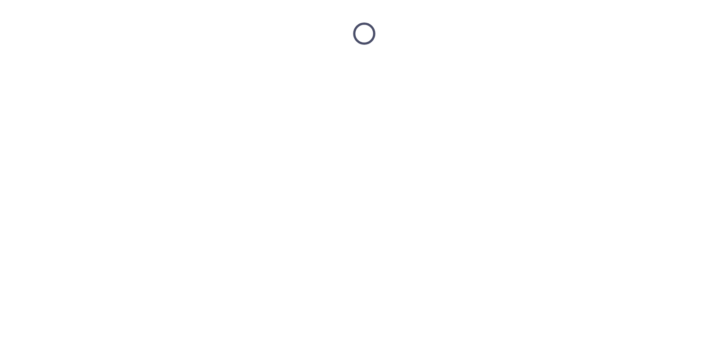
scroll to position [0, 0]
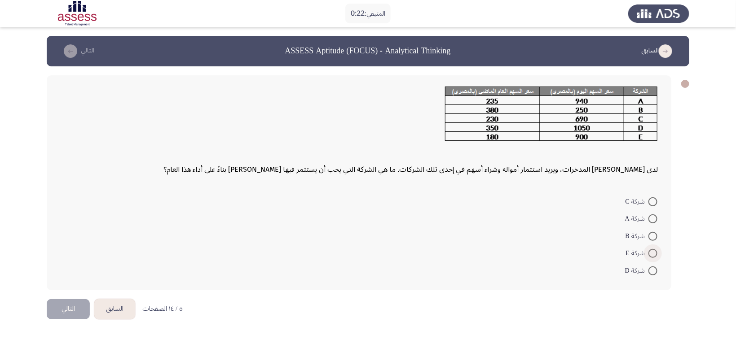
click at [651, 249] on span at bounding box center [652, 253] width 9 height 9
click at [651, 249] on input "شركة E" at bounding box center [652, 253] width 9 height 9
radio input "true"
click at [243, 302] on html "المتبقي: 0:12 السابق ASSESS Aptitude (FOCUS) - Analytical Thinking التالي لدى […" at bounding box center [368, 167] width 736 height 334
click at [78, 298] on button "التالي" at bounding box center [68, 308] width 43 height 20
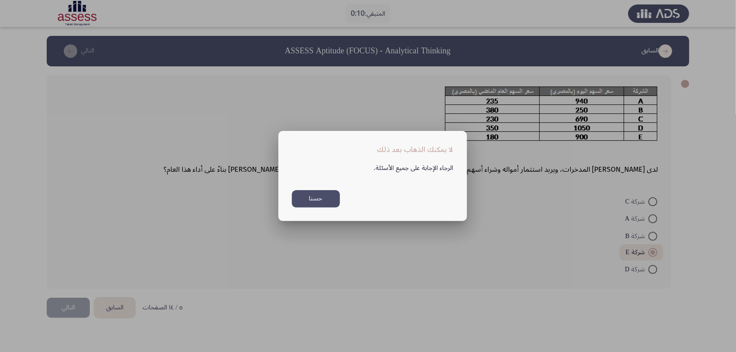
click at [316, 198] on button "حسنا" at bounding box center [316, 199] width 48 height 18
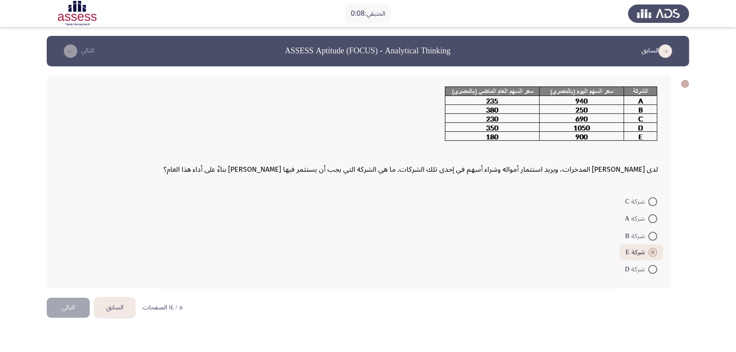
click at [80, 298] on button "التالي" at bounding box center [68, 308] width 43 height 20
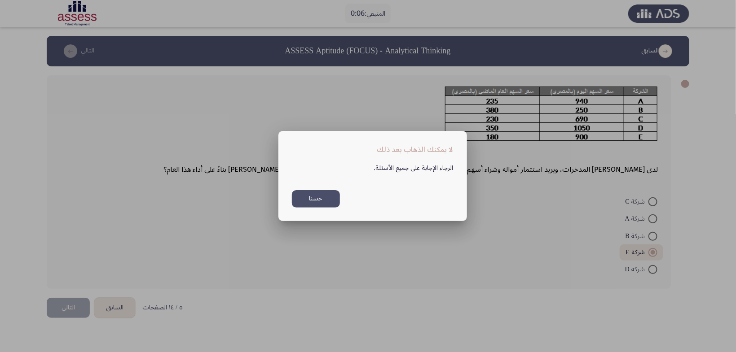
click at [316, 202] on button "حسنا" at bounding box center [316, 199] width 48 height 18
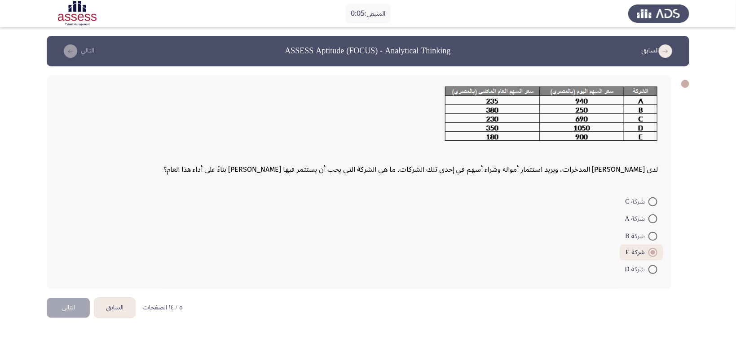
click at [666, 216] on div "لدى [PERSON_NAME] المدخرات، ويريد استثمار أمواله وشراء أسهم في إحدى تلك الشركات…" at bounding box center [359, 182] width 624 height 214
click at [660, 227] on mat-radio-button "شركة B" at bounding box center [641, 236] width 44 height 18
click at [66, 298] on button "التالي" at bounding box center [68, 308] width 43 height 20
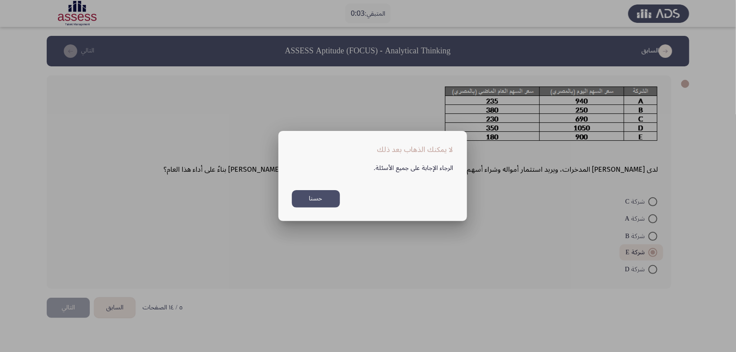
click at [320, 197] on button "حسنا" at bounding box center [316, 199] width 48 height 18
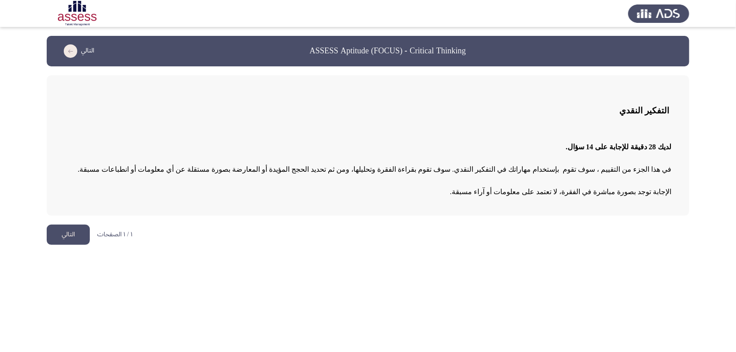
click at [78, 237] on button "التالي" at bounding box center [68, 235] width 43 height 20
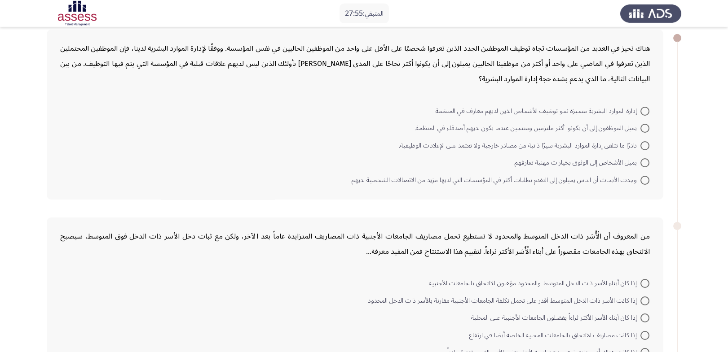
scroll to position [53, 0]
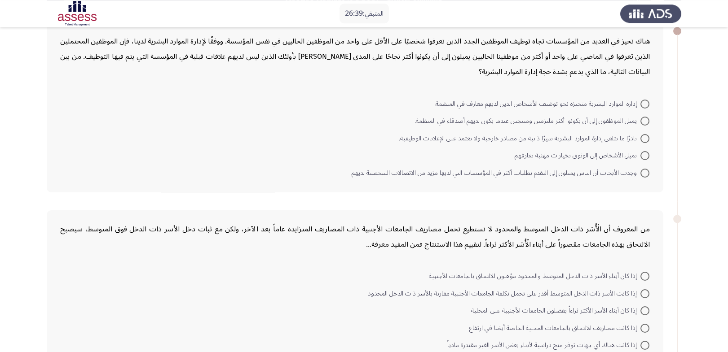
click at [643, 169] on span at bounding box center [644, 173] width 9 height 9
click at [643, 169] on input "وجدت الأبحاث أن الناس يميلون إلى التقدم بطلبات أكثر في المؤسسات التي لديها مزيد…" at bounding box center [644, 173] width 9 height 9
radio input "true"
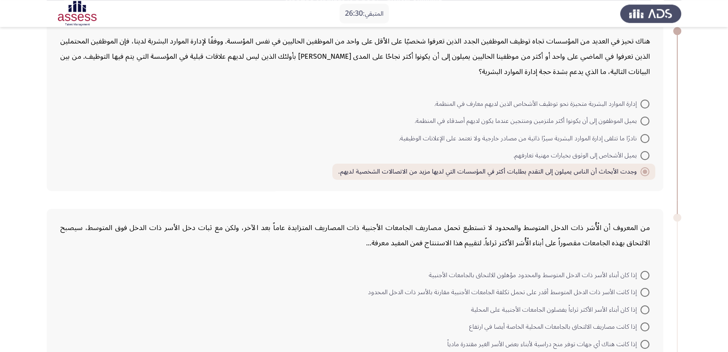
click at [643, 306] on span at bounding box center [644, 310] width 9 height 9
click at [643, 306] on input "إذا كان أبناء الأسر الأكثر ثراءاً يفضلون الجامعات الأجنبية على المحلية" at bounding box center [644, 310] width 9 height 9
radio input "true"
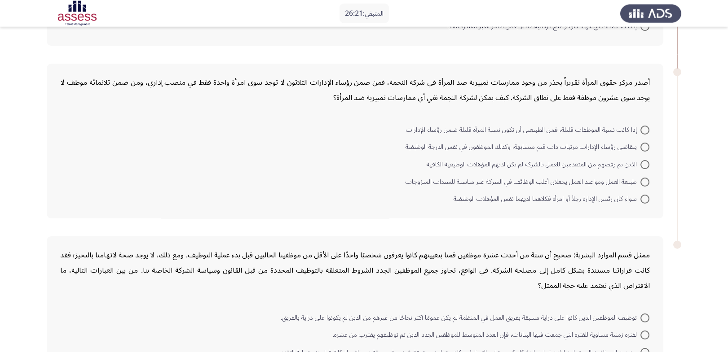
scroll to position [367, 0]
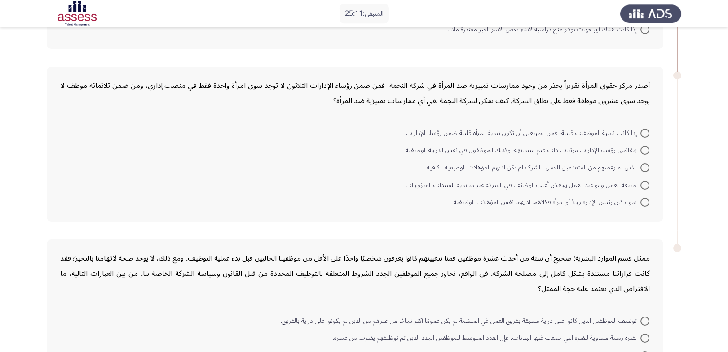
click at [642, 181] on span at bounding box center [644, 185] width 9 height 9
click at [642, 181] on input "طبيعة العمل ومواعيد العمل يجعلان أغلب الوظائف في الشركة غير مناسبة للسيدات المت…" at bounding box center [644, 185] width 9 height 9
radio input "true"
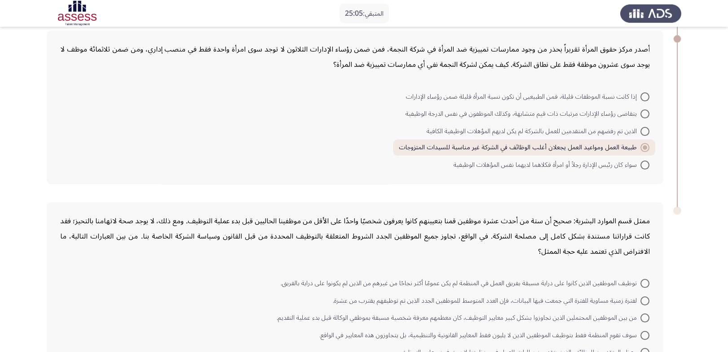
scroll to position [404, 0]
click at [641, 312] on span at bounding box center [644, 316] width 9 height 9
click at [641, 312] on input "من بين الموظفين المحتملين الذين تجاوزوا بشكل كبير معايير التوظيف، كان معظمهم مع…" at bounding box center [644, 316] width 9 height 9
radio input "true"
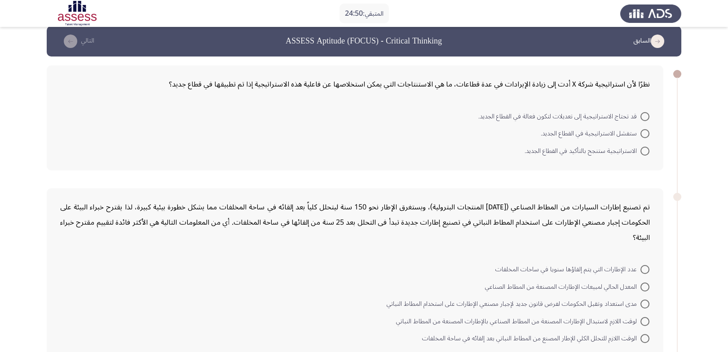
scroll to position [9, 0]
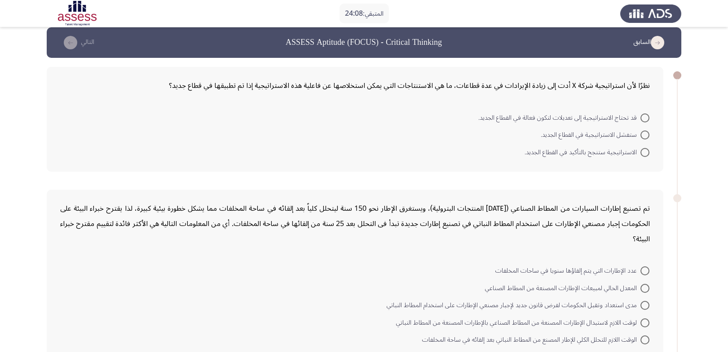
click at [642, 114] on span at bounding box center [644, 118] width 9 height 9
click at [642, 114] on input "قد تحتاج الاستراتيجية إلى تعديلات لتكون فعالة في القطاع الجديد." at bounding box center [644, 118] width 9 height 9
radio input "true"
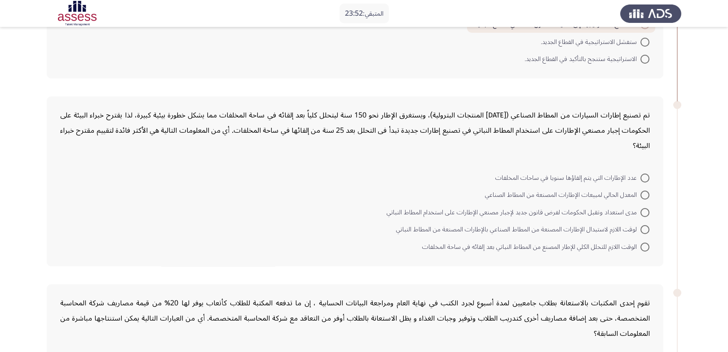
scroll to position [104, 0]
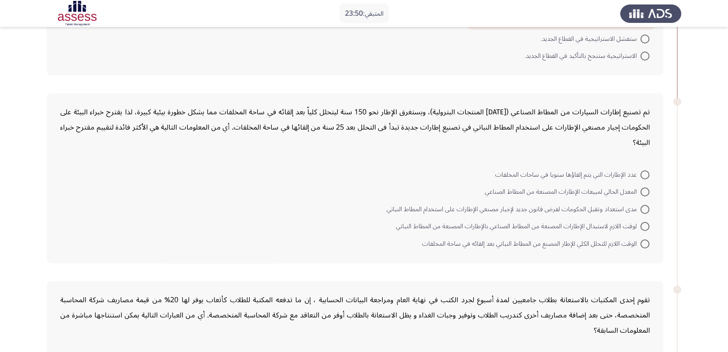
click at [643, 222] on span at bounding box center [644, 226] width 9 height 9
click at [643, 222] on input "لوقت اللازم لاستبدال الإطارات المصنعة من المطاط الصناعي بالإطارات المصنعة من ال…" at bounding box center [644, 226] width 9 height 9
radio input "true"
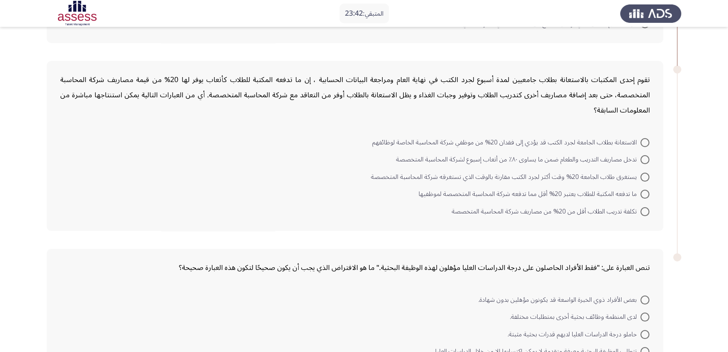
scroll to position [312, 0]
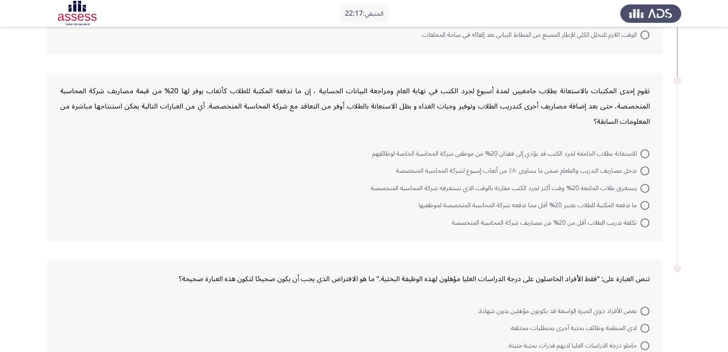
click at [641, 219] on span at bounding box center [644, 223] width 9 height 9
click at [641, 219] on input "تكلفة تدريب الطلاب أقل من 20% من مصاريف شركة المحاسبة المتخصصة" at bounding box center [644, 223] width 9 height 9
radio input "true"
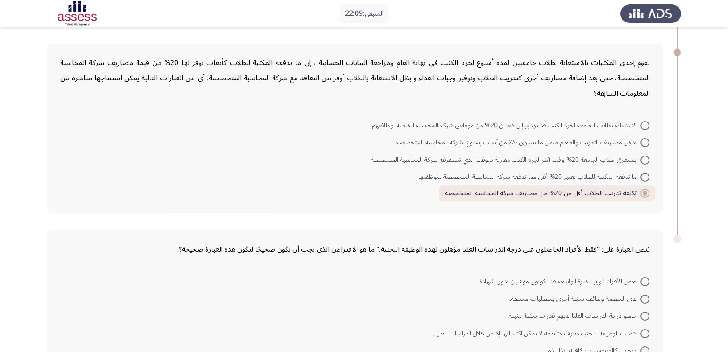
click at [644, 330] on span at bounding box center [644, 334] width 9 height 9
click at [644, 330] on input "تتطلب الوظيفة البحثية معرفة متقدمة لا يمكن اكتسابها إلا من خلال الدراسات العليا." at bounding box center [644, 334] width 9 height 9
radio input "true"
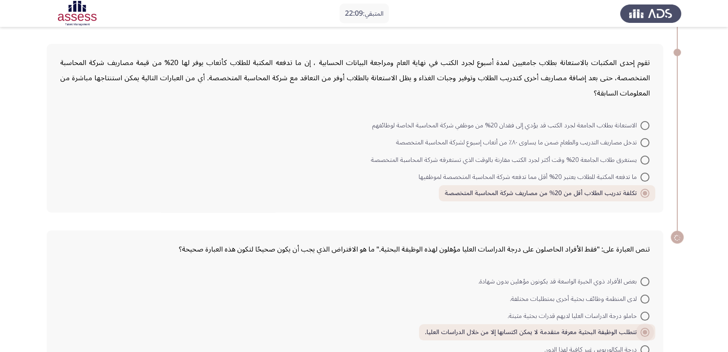
scroll to position [338, 0]
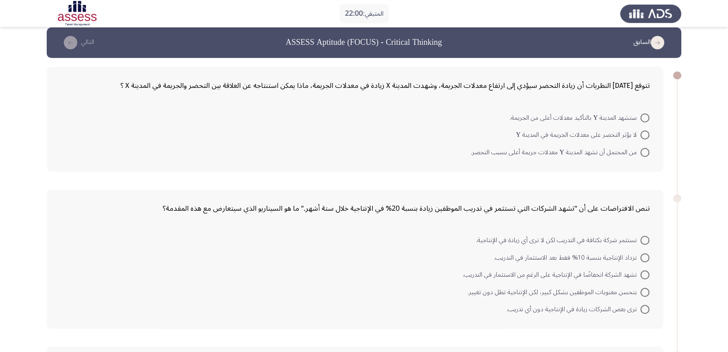
scroll to position [0, 0]
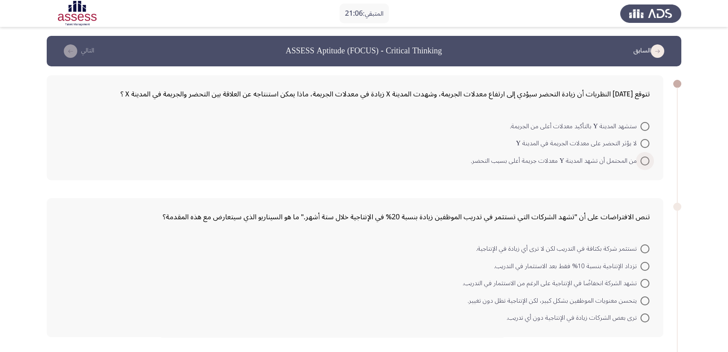
click at [642, 157] on span at bounding box center [644, 161] width 9 height 9
click at [642, 157] on input "من المحتمل أن تشهد المدينة Y معدلات جريمة أعلى بسبب التحضر." at bounding box center [644, 161] width 9 height 9
radio input "true"
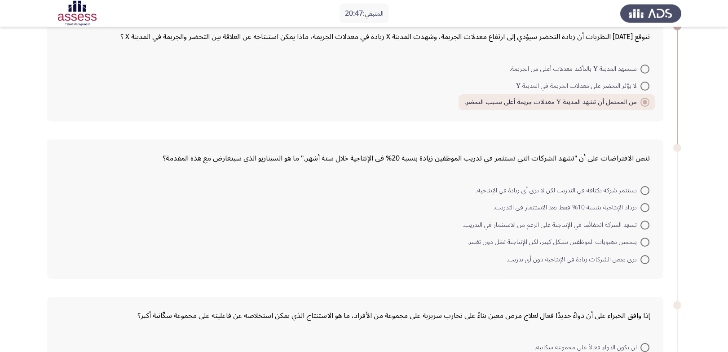
scroll to position [61, 0]
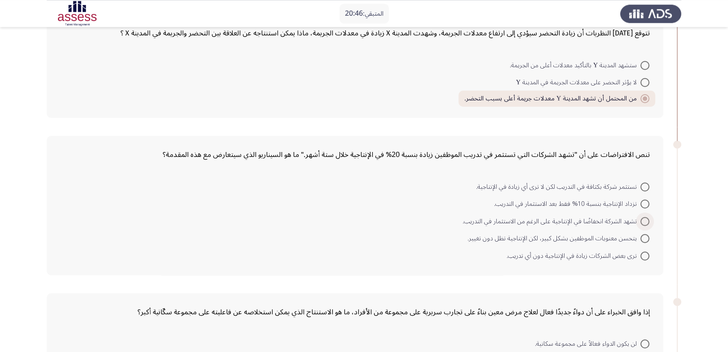
click at [645, 217] on span at bounding box center [644, 221] width 9 height 9
click at [645, 217] on input "تشهد الشركة انخفاضًا في الإنتاجية على الرغم من الاستثمار في التدريب." at bounding box center [644, 221] width 9 height 9
radio input "true"
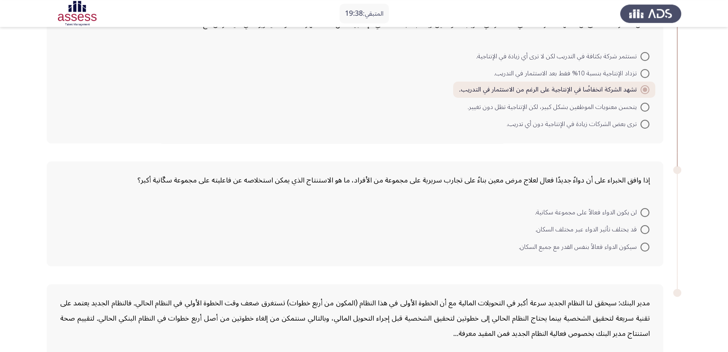
scroll to position [276, 0]
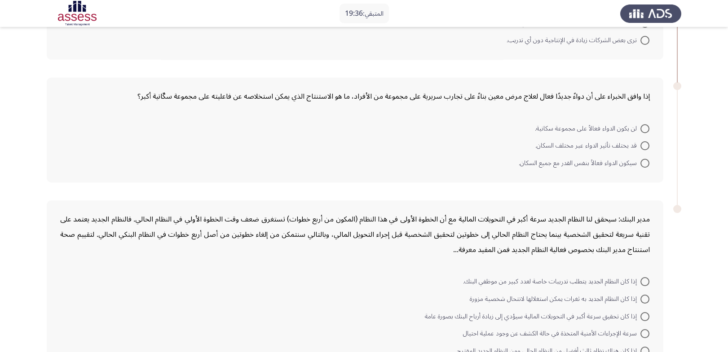
click at [642, 141] on span at bounding box center [644, 145] width 9 height 9
click at [642, 141] on input "قد يختلف تأثير الدواء عبر مختلف السكان." at bounding box center [644, 145] width 9 height 9
radio input "true"
click at [646, 294] on span at bounding box center [644, 298] width 9 height 9
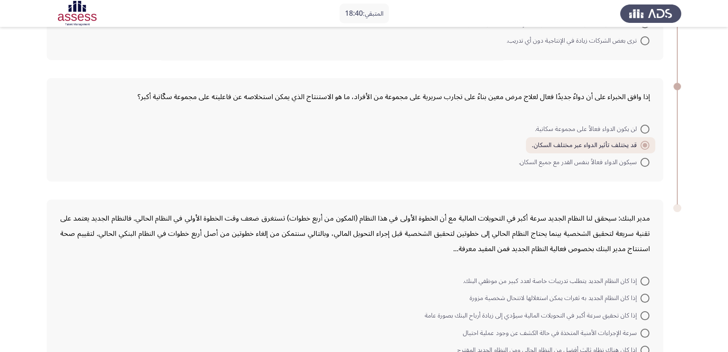
click at [646, 294] on input "إذا كان النظام الجديد به ثغرات يمكن استغلالها لانتحال شخصية مزورة" at bounding box center [644, 298] width 9 height 9
radio input "true"
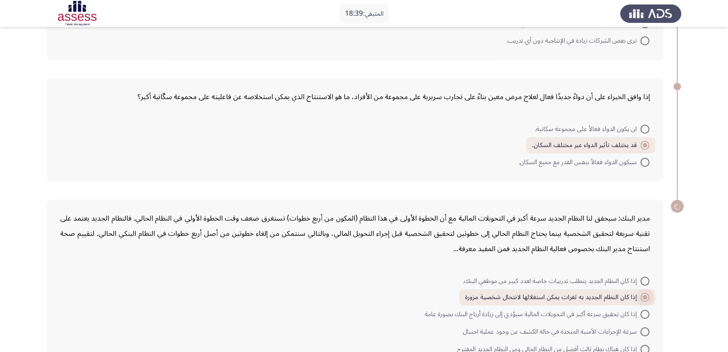
scroll to position [274, 0]
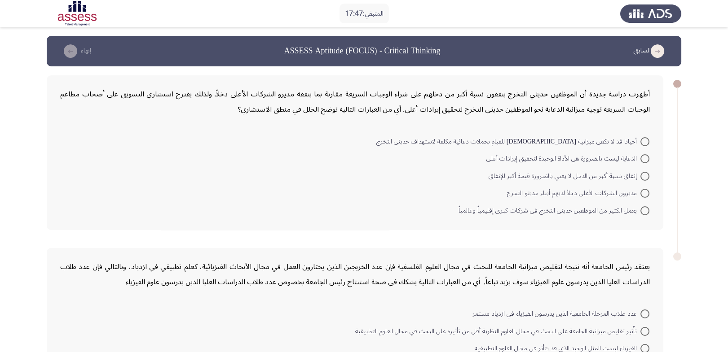
scroll to position [48, 0]
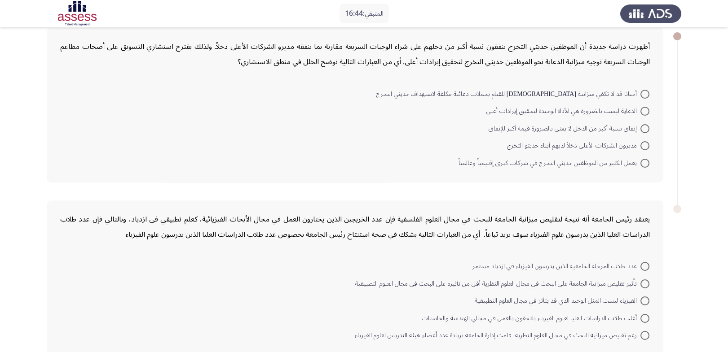
click at [641, 124] on span at bounding box center [644, 128] width 9 height 9
click at [641, 124] on input "إنفاق نسبة أكبر من الدخل لا يعني بالضرورة قيمة أكبر للإنفاق" at bounding box center [644, 128] width 9 height 9
radio input "true"
click at [642, 278] on span at bounding box center [644, 282] width 9 height 9
click at [642, 278] on input "تاُثير تقليص ميزانية الجامعة على البحث في مجال العلوم النظرية أقل من تأثيره على…" at bounding box center [644, 282] width 9 height 9
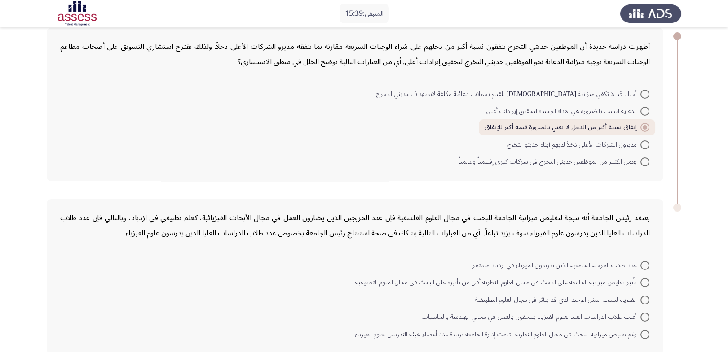
radio input "true"
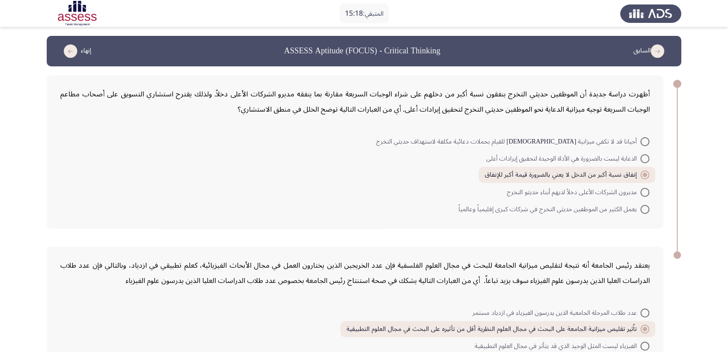
scroll to position [61, 0]
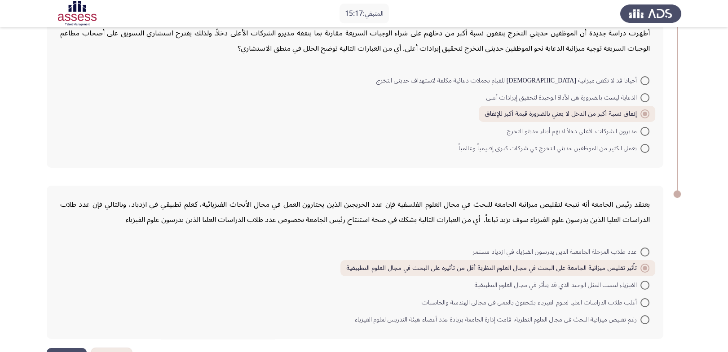
click at [63, 348] on button "إنهاء" at bounding box center [67, 358] width 40 height 20
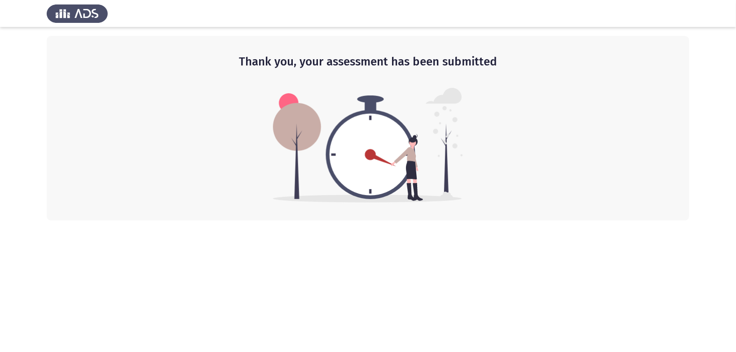
click at [441, 221] on html "Thank you, your assessment has been submitted" at bounding box center [368, 110] width 736 height 221
drag, startPoint x: 371, startPoint y: 32, endPoint x: 374, endPoint y: 226, distance: 194.0
click at [374, 221] on html "Thank you, your assessment has been submitted" at bounding box center [368, 110] width 736 height 221
click at [712, 221] on html "Thank you, your assessment has been submitted" at bounding box center [368, 110] width 736 height 221
